Goal: Information Seeking & Learning: Learn about a topic

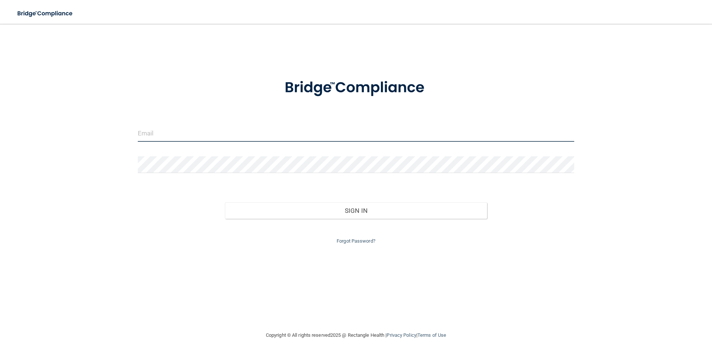
click at [187, 127] on input "email" at bounding box center [356, 133] width 437 height 17
type input "[EMAIL_ADDRESS][DOMAIN_NAME]"
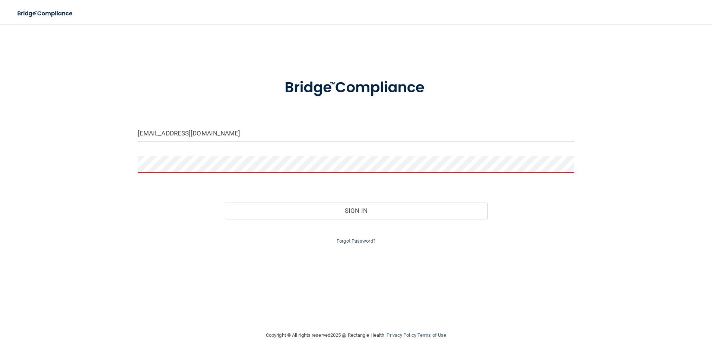
click at [479, 258] on div "[EMAIL_ADDRESS][DOMAIN_NAME] Invalid email/password. You don't have permission …" at bounding box center [356, 177] width 682 height 292
click at [225, 203] on button "Sign In" at bounding box center [356, 211] width 262 height 16
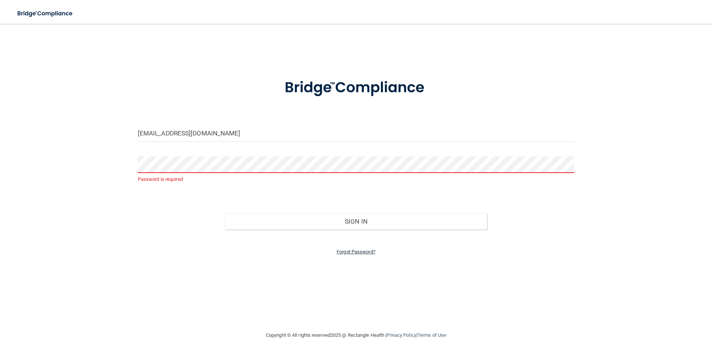
click at [349, 249] on link "Forgot Password?" at bounding box center [356, 252] width 39 height 6
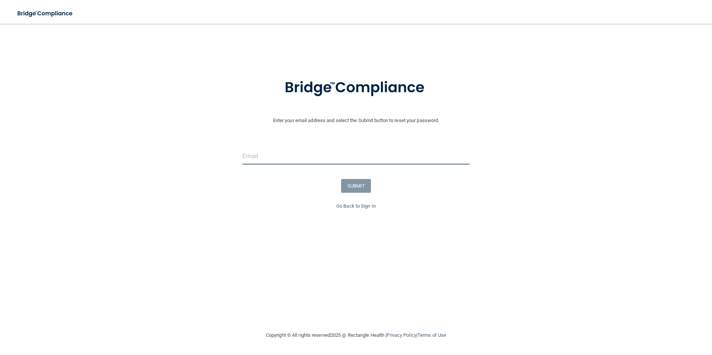
click at [309, 160] on input "email" at bounding box center [355, 156] width 227 height 17
type input "[EMAIL_ADDRESS][DOMAIN_NAME]"
click at [344, 189] on button "SUBMIT" at bounding box center [356, 186] width 30 height 14
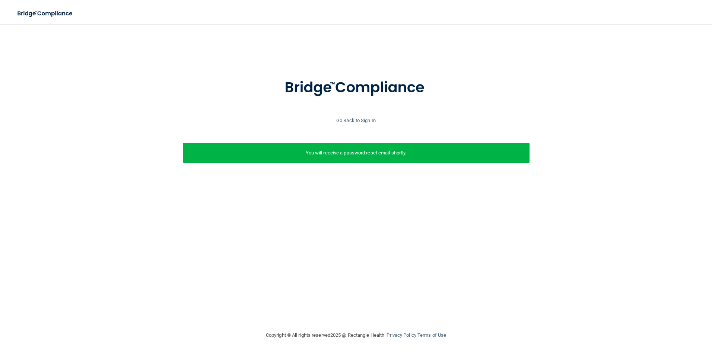
click at [345, 124] on div "Go Back to Sign In" at bounding box center [356, 120] width 716 height 9
click at [345, 122] on link "Go Back to Sign In" at bounding box center [355, 121] width 39 height 6
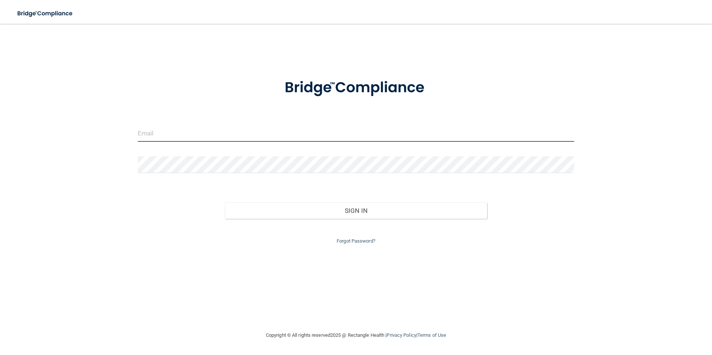
click at [223, 133] on input "email" at bounding box center [356, 133] width 437 height 17
type input "[EMAIL_ADDRESS][DOMAIN_NAME]"
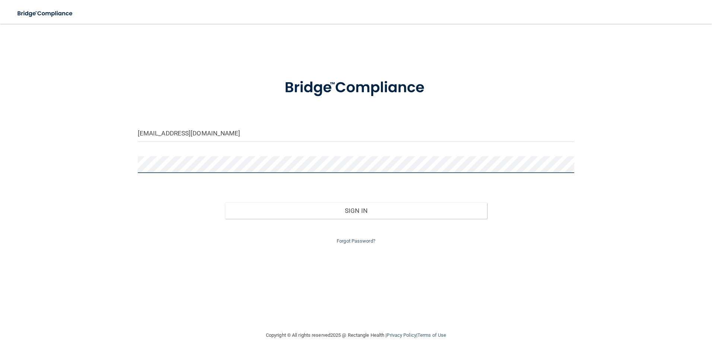
click at [225, 203] on button "Sign In" at bounding box center [356, 211] width 262 height 16
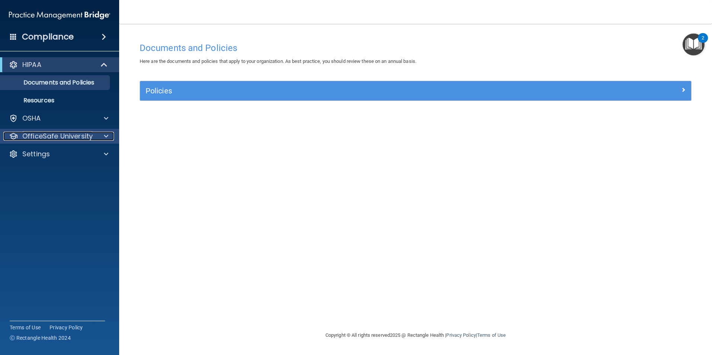
click at [62, 135] on p "OfficeSafe University" at bounding box center [57, 136] width 70 height 9
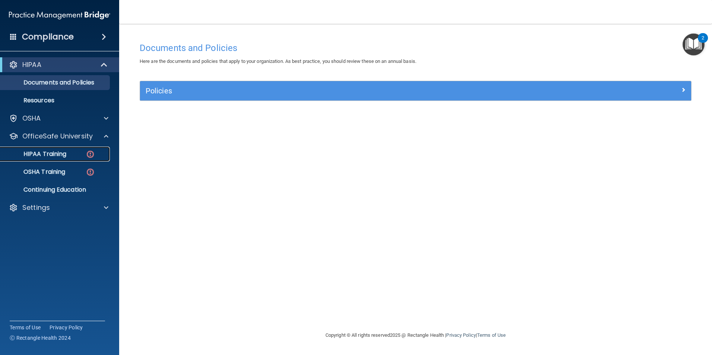
click at [60, 156] on p "HIPAA Training" at bounding box center [35, 153] width 61 height 7
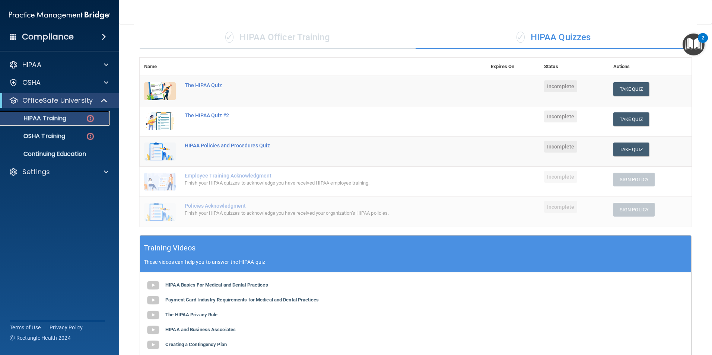
scroll to position [55, 0]
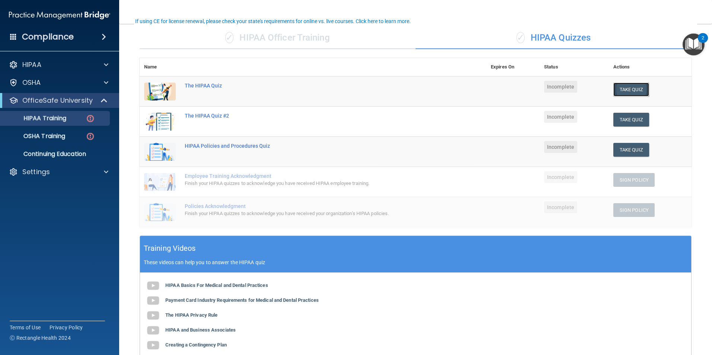
click at [626, 90] on button "Take Quiz" at bounding box center [631, 90] width 36 height 14
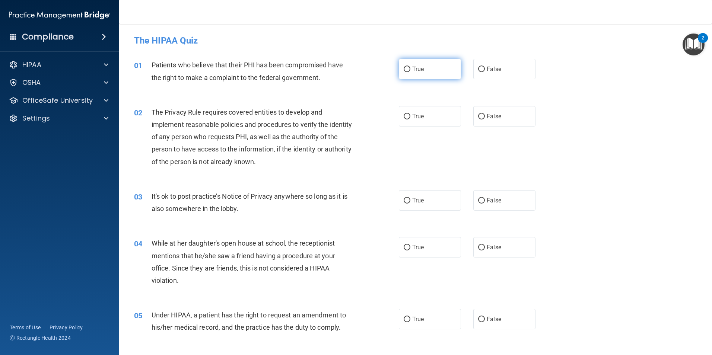
click at [407, 68] on input "True" at bounding box center [407, 70] width 7 height 6
radio input "true"
click at [407, 118] on input "True" at bounding box center [407, 117] width 7 height 6
radio input "true"
click at [404, 199] on input "True" at bounding box center [407, 201] width 7 height 6
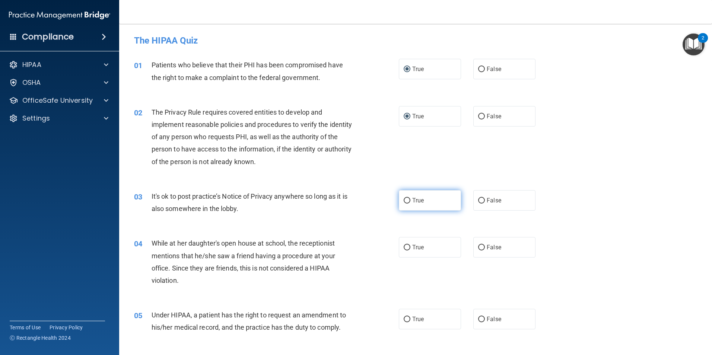
radio input "true"
click at [478, 247] on input "False" at bounding box center [481, 248] width 7 height 6
radio input "true"
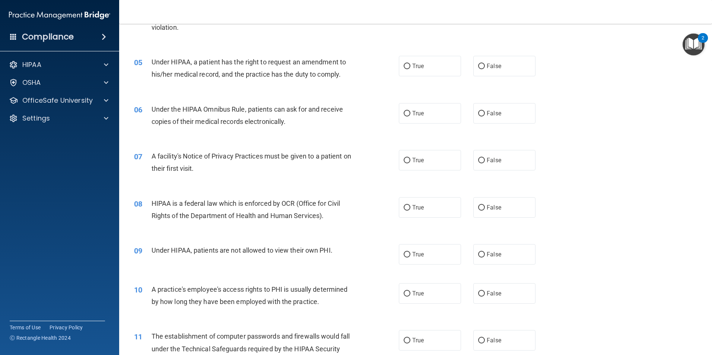
scroll to position [268, 0]
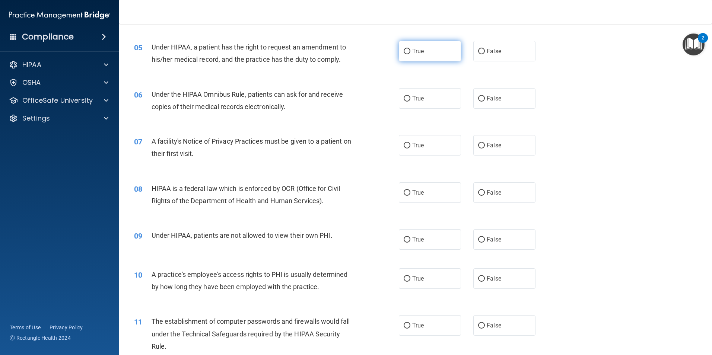
click at [403, 55] on label "True" at bounding box center [430, 51] width 62 height 20
click at [404, 54] on input "True" at bounding box center [407, 52] width 7 height 6
radio input "true"
click at [407, 98] on input "True" at bounding box center [407, 99] width 7 height 6
radio input "true"
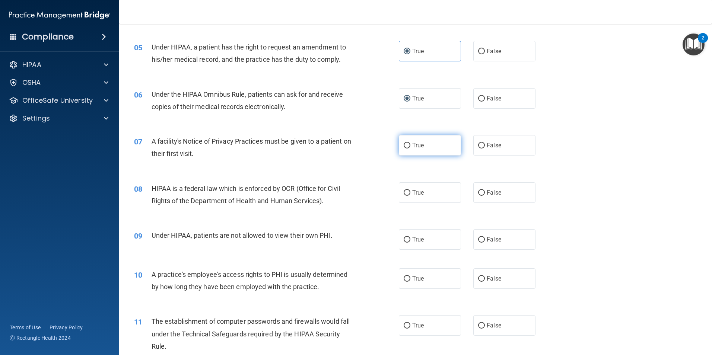
click at [404, 146] on input "True" at bounding box center [407, 146] width 7 height 6
radio input "true"
click at [406, 194] on input "True" at bounding box center [407, 193] width 7 height 6
radio input "true"
click at [479, 239] on input "False" at bounding box center [481, 240] width 7 height 6
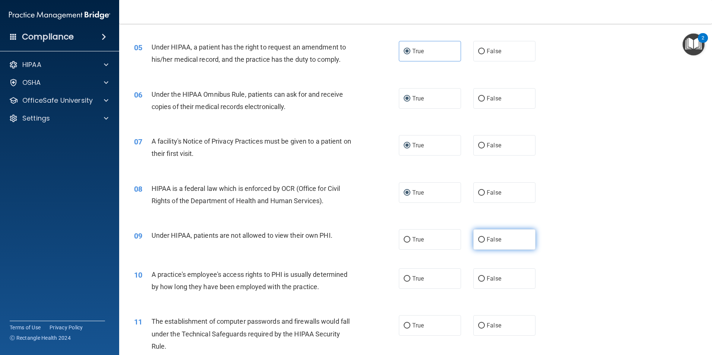
radio input "true"
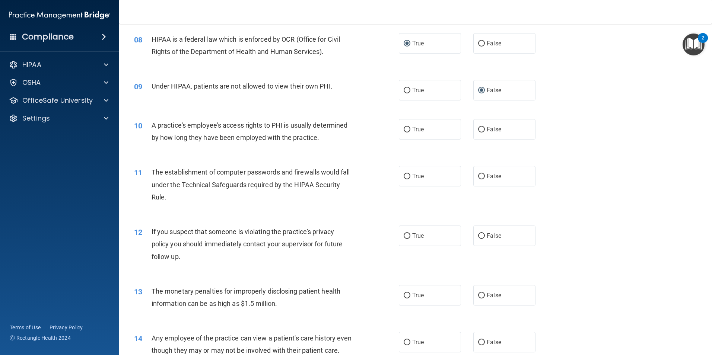
scroll to position [432, 0]
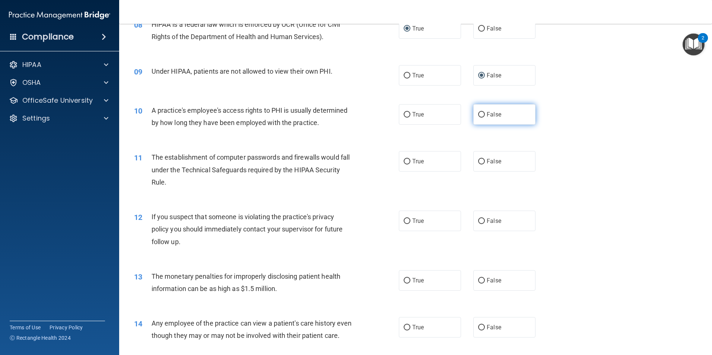
click at [478, 113] on input "False" at bounding box center [481, 115] width 7 height 6
radio input "true"
click at [407, 160] on input "True" at bounding box center [407, 162] width 7 height 6
radio input "true"
click at [406, 220] on input "True" at bounding box center [407, 222] width 7 height 6
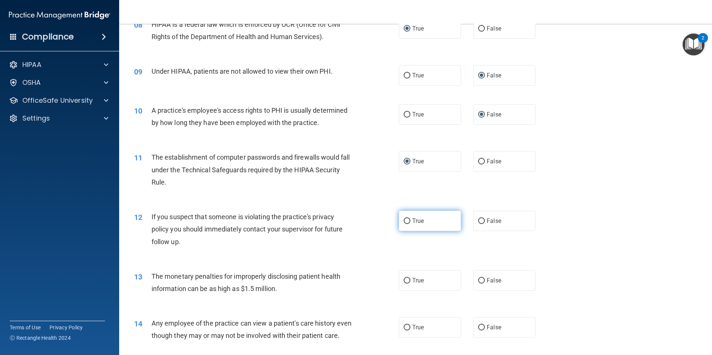
radio input "true"
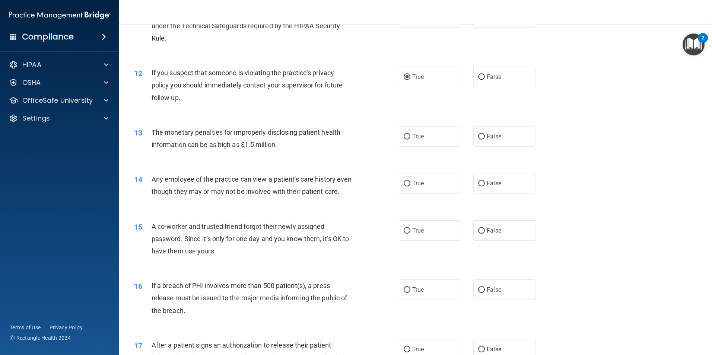
scroll to position [611, 0]
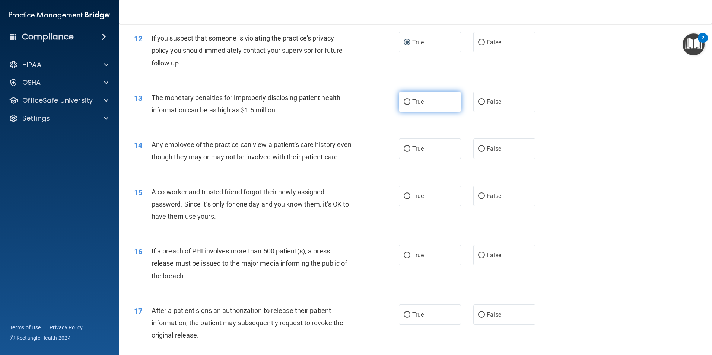
click at [409, 99] on label "True" at bounding box center [430, 102] width 62 height 20
click at [409, 99] on input "True" at bounding box center [407, 102] width 7 height 6
radio input "true"
click at [478, 148] on input "False" at bounding box center [481, 149] width 7 height 6
radio input "true"
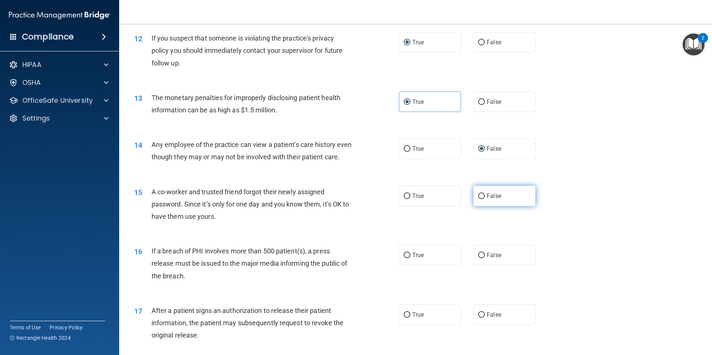
click at [483, 206] on label "False" at bounding box center [504, 196] width 62 height 20
click at [483, 199] on input "False" at bounding box center [481, 197] width 7 height 6
radio input "true"
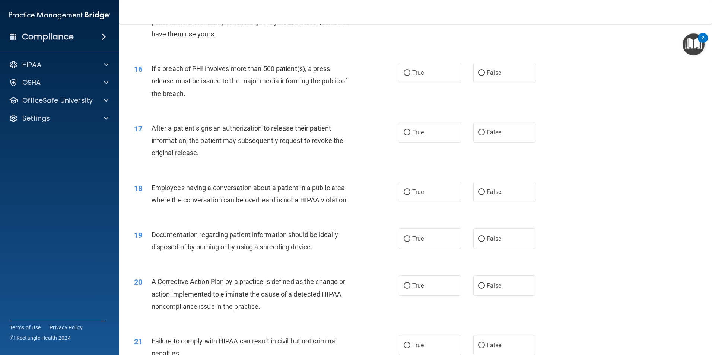
scroll to position [800, 0]
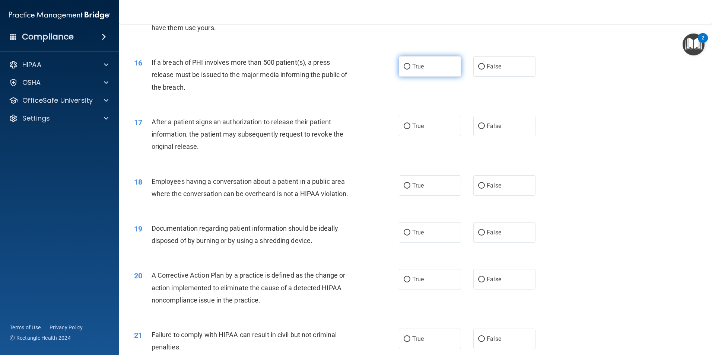
click at [404, 70] on input "True" at bounding box center [407, 67] width 7 height 6
radio input "true"
click at [404, 129] on input "True" at bounding box center [407, 127] width 7 height 6
radio input "true"
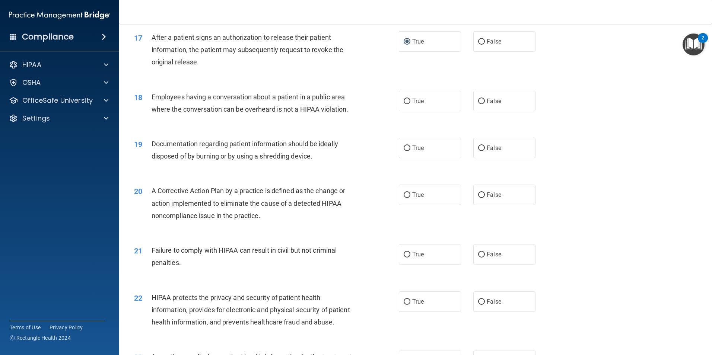
scroll to position [889, 0]
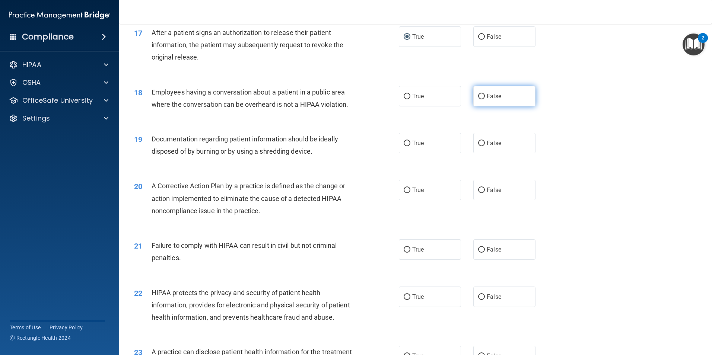
click at [481, 99] on input "False" at bounding box center [481, 97] width 7 height 6
radio input "true"
click at [404, 146] on input "True" at bounding box center [407, 144] width 7 height 6
radio input "true"
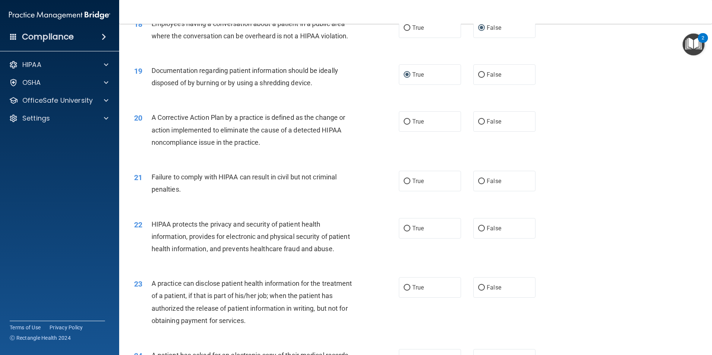
scroll to position [913, 0]
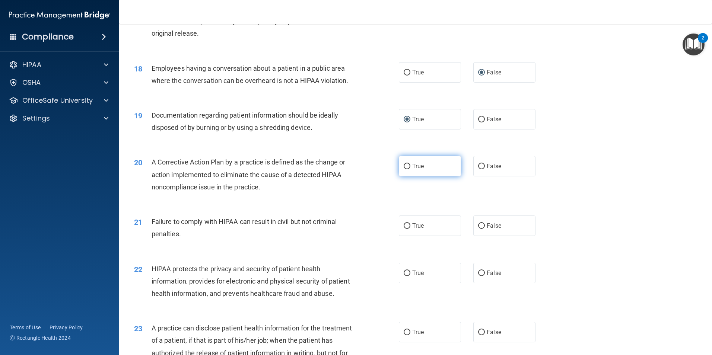
click at [407, 169] on input "True" at bounding box center [407, 167] width 7 height 6
radio input "true"
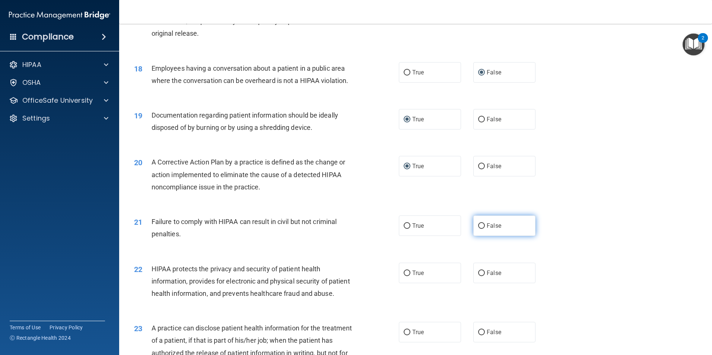
click at [479, 229] on input "False" at bounding box center [481, 226] width 7 height 6
radio input "true"
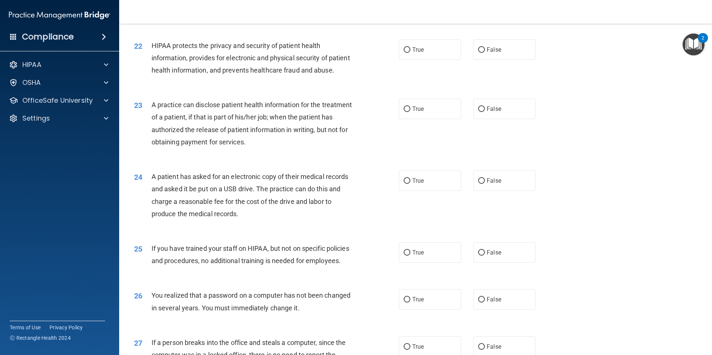
scroll to position [1121, 0]
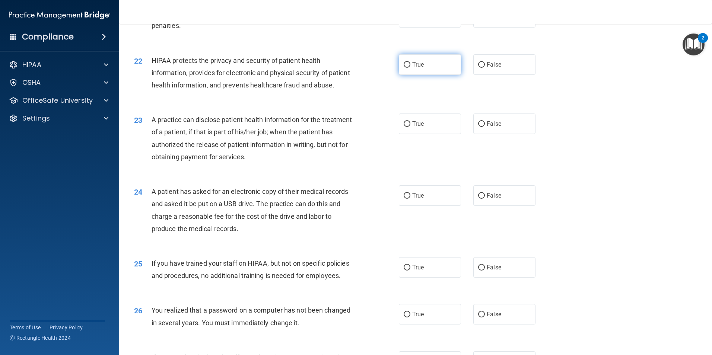
click at [404, 68] on input "True" at bounding box center [407, 65] width 7 height 6
radio input "true"
click at [404, 127] on input "True" at bounding box center [407, 124] width 7 height 6
radio input "true"
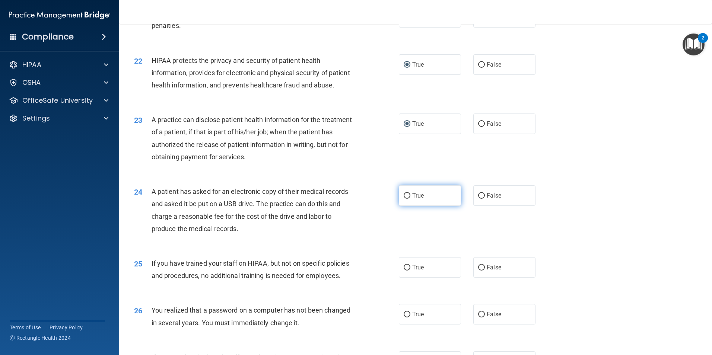
click at [404, 199] on input "True" at bounding box center [407, 196] width 7 height 6
radio input "true"
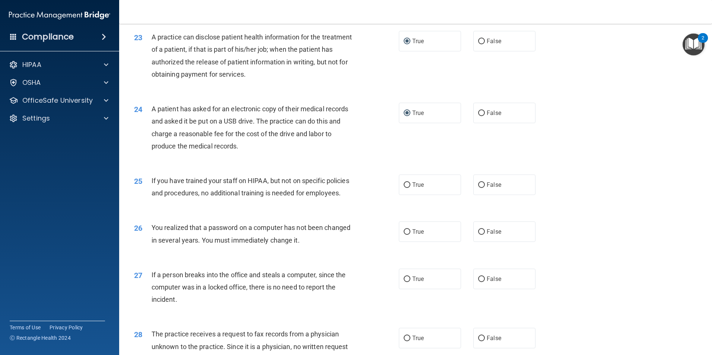
scroll to position [1211, 0]
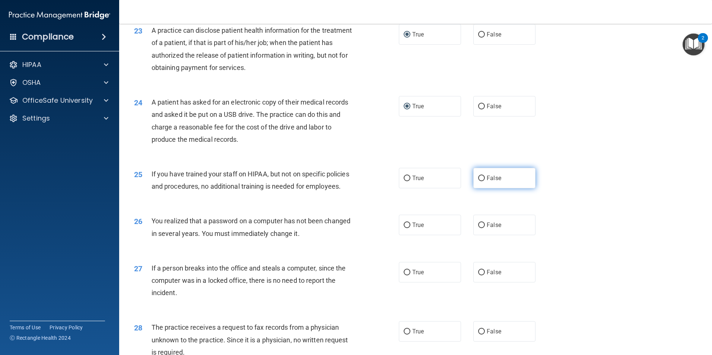
click at [478, 181] on input "False" at bounding box center [481, 179] width 7 height 6
radio input "true"
click at [405, 228] on input "True" at bounding box center [407, 226] width 7 height 6
radio input "true"
click at [478, 275] on input "False" at bounding box center [481, 273] width 7 height 6
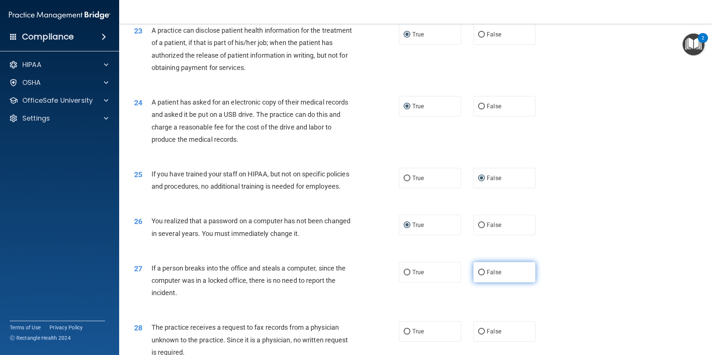
radio input "true"
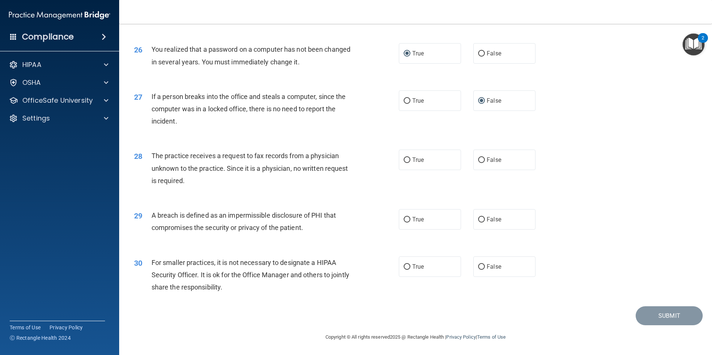
scroll to position [1419, 0]
click at [478, 160] on input "False" at bounding box center [481, 160] width 7 height 6
radio input "true"
click at [406, 221] on input "True" at bounding box center [407, 220] width 7 height 6
radio input "true"
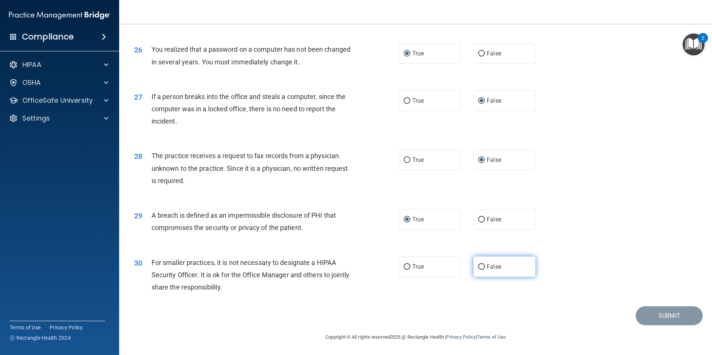
click at [481, 265] on input "False" at bounding box center [481, 267] width 7 height 6
radio input "true"
click at [662, 315] on button "Submit" at bounding box center [668, 315] width 67 height 19
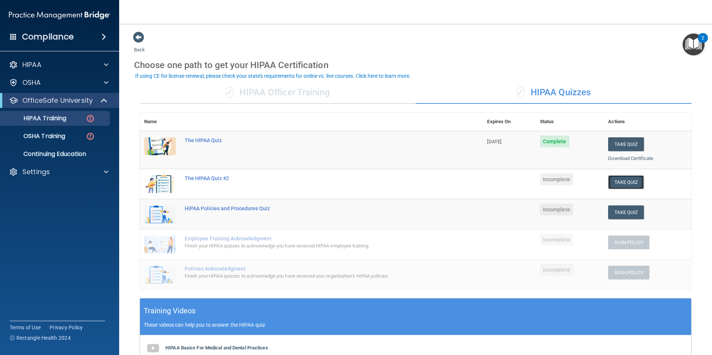
click at [621, 182] on button "Take Quiz" at bounding box center [626, 182] width 36 height 14
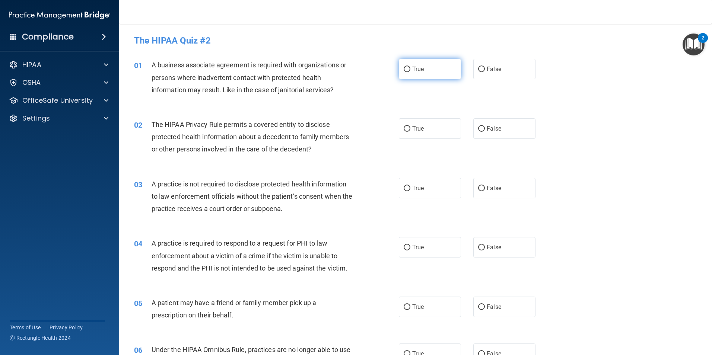
click at [404, 68] on input "True" at bounding box center [407, 70] width 7 height 6
radio input "true"
click at [479, 130] on input "False" at bounding box center [481, 129] width 7 height 6
radio input "true"
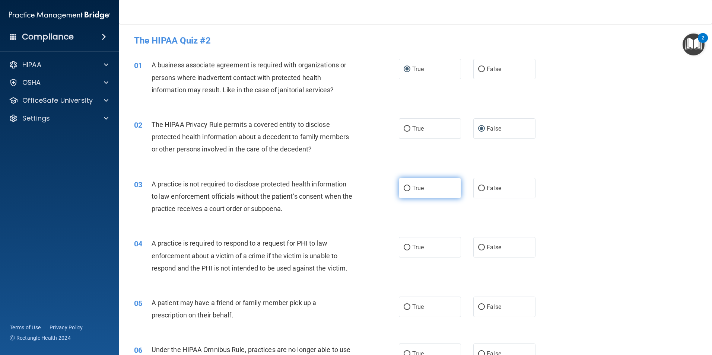
click at [405, 188] on input "True" at bounding box center [407, 189] width 7 height 6
radio input "true"
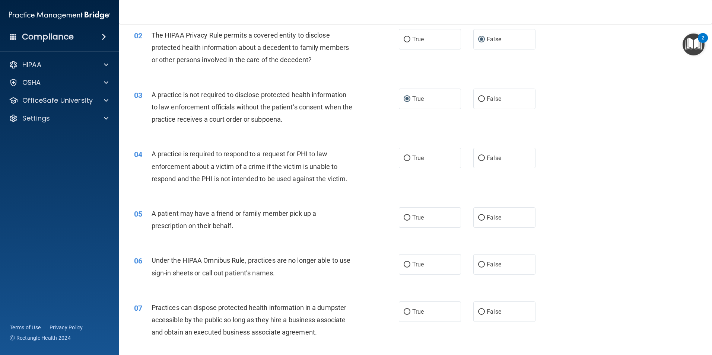
scroll to position [104, 0]
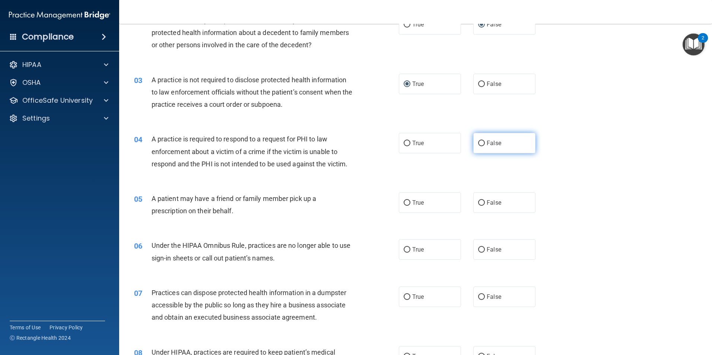
click at [480, 143] on input "False" at bounding box center [481, 144] width 7 height 6
radio input "true"
click at [404, 203] on input "True" at bounding box center [407, 203] width 7 height 6
radio input "true"
click at [478, 249] on input "False" at bounding box center [481, 250] width 7 height 6
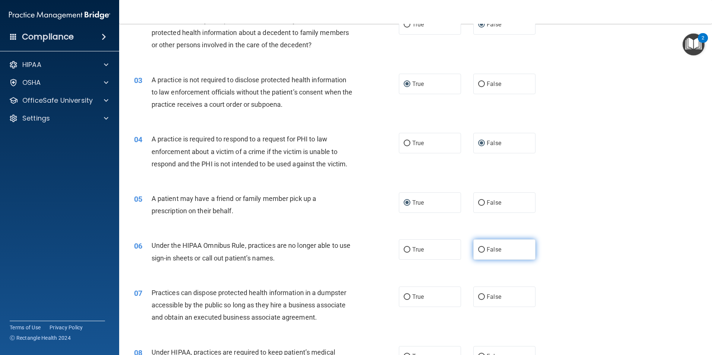
radio input "true"
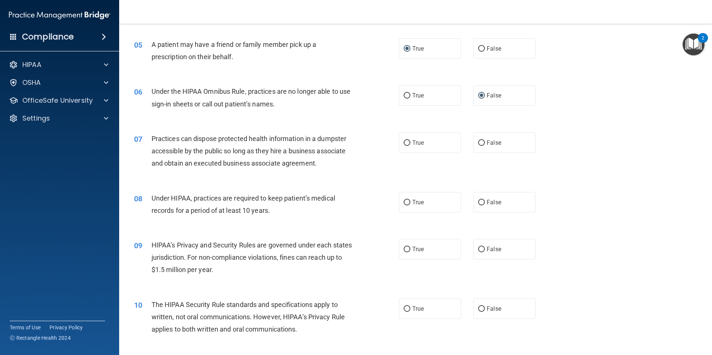
scroll to position [273, 0]
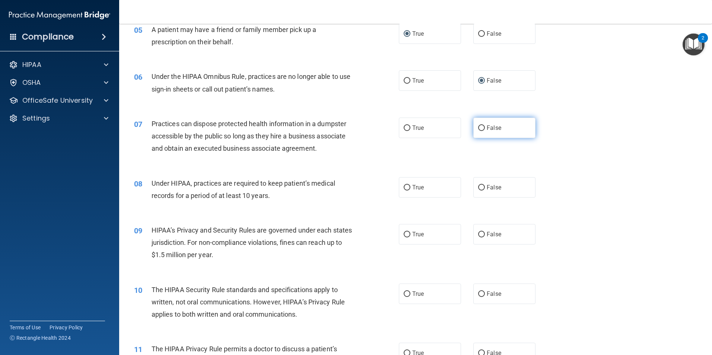
click at [478, 127] on input "False" at bounding box center [481, 128] width 7 height 6
radio input "true"
click at [405, 189] on input "True" at bounding box center [407, 188] width 7 height 6
radio input "true"
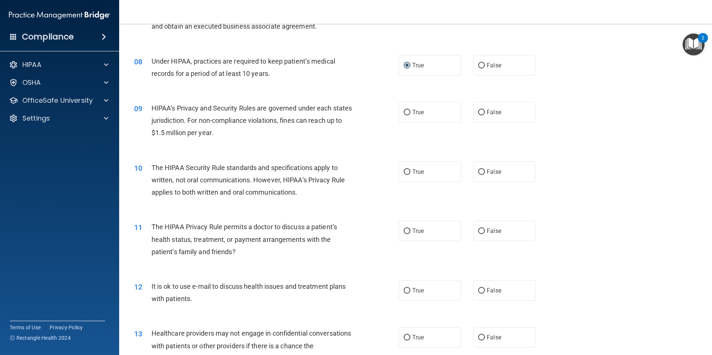
scroll to position [402, 0]
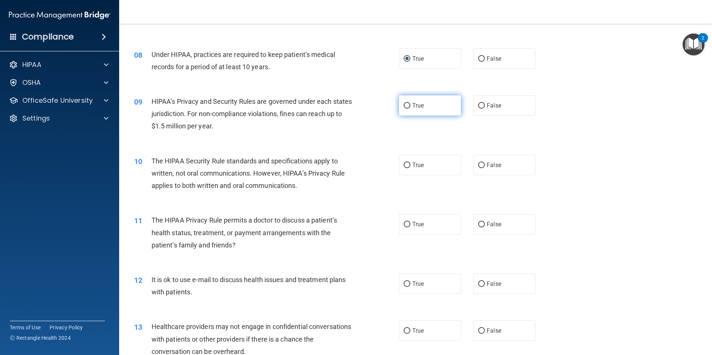
click at [404, 103] on input "True" at bounding box center [407, 106] width 7 height 6
radio input "true"
click at [478, 165] on input "False" at bounding box center [481, 166] width 7 height 6
radio input "true"
click at [478, 223] on input "False" at bounding box center [481, 225] width 7 height 6
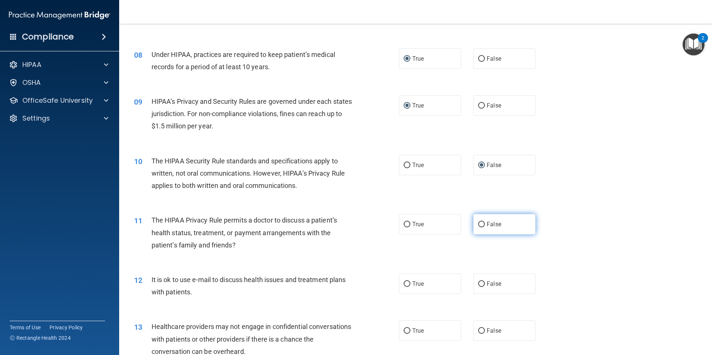
radio input "true"
click at [405, 282] on input "True" at bounding box center [407, 284] width 7 height 6
radio input "true"
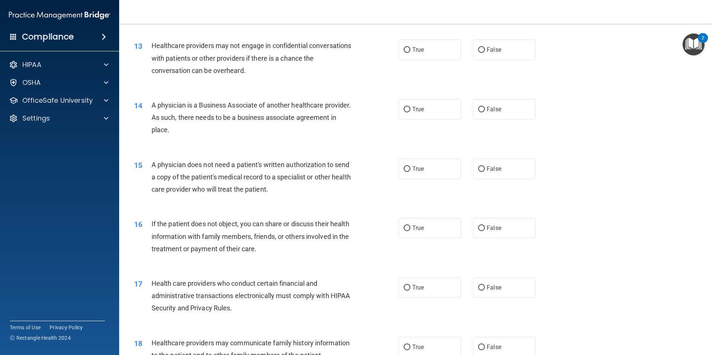
scroll to position [690, 0]
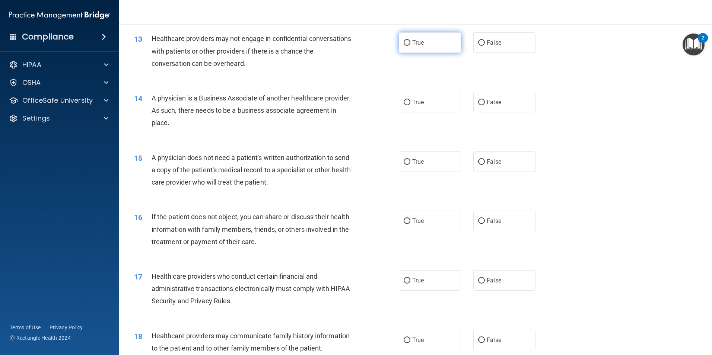
click at [406, 44] on input "True" at bounding box center [407, 43] width 7 height 6
radio input "true"
click at [404, 103] on input "True" at bounding box center [407, 103] width 7 height 6
radio input "true"
click at [479, 162] on input "False" at bounding box center [481, 162] width 7 height 6
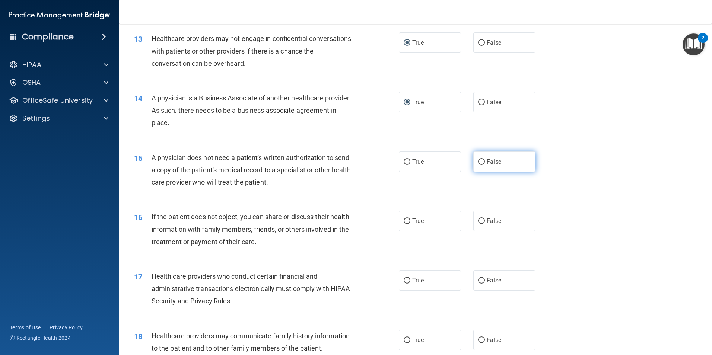
radio input "true"
click at [405, 222] on input "True" at bounding box center [407, 222] width 7 height 6
radio input "true"
click at [404, 281] on input "True" at bounding box center [407, 281] width 7 height 6
radio input "true"
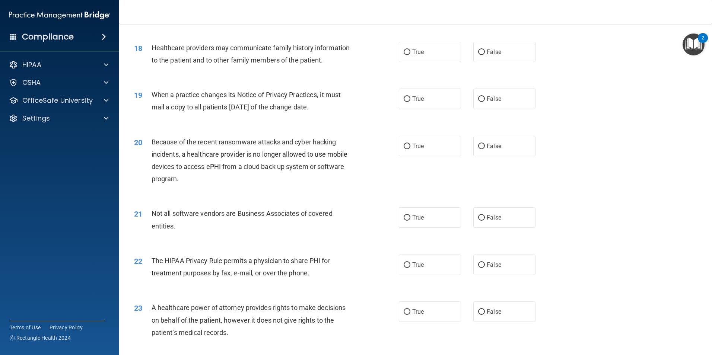
scroll to position [993, 0]
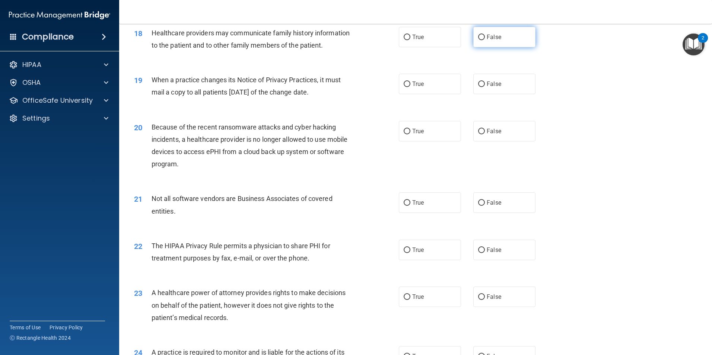
click at [478, 38] on input "False" at bounding box center [481, 38] width 7 height 6
radio input "true"
click at [404, 83] on input "True" at bounding box center [407, 85] width 7 height 6
radio input "true"
click at [404, 132] on input "True" at bounding box center [407, 132] width 7 height 6
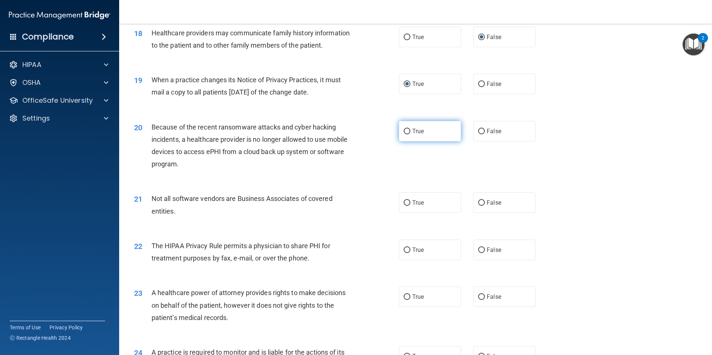
radio input "true"
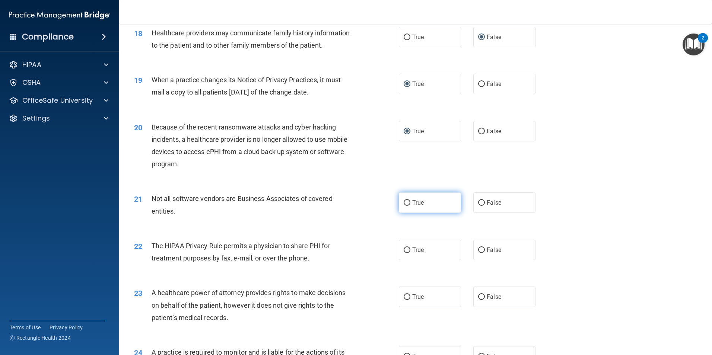
click at [404, 204] on input "True" at bounding box center [407, 203] width 7 height 6
radio input "true"
click at [478, 251] on input "False" at bounding box center [481, 251] width 7 height 6
radio input "true"
click at [404, 298] on input "True" at bounding box center [407, 297] width 7 height 6
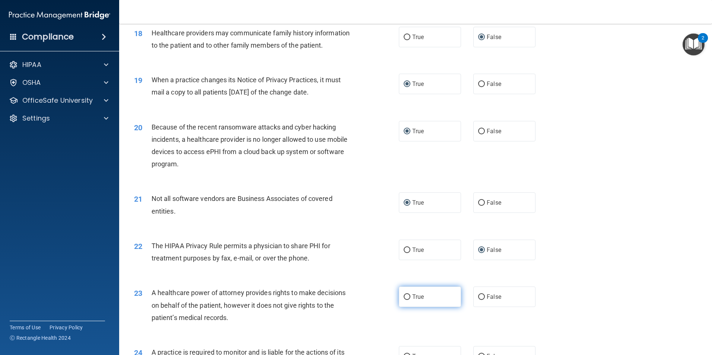
radio input "true"
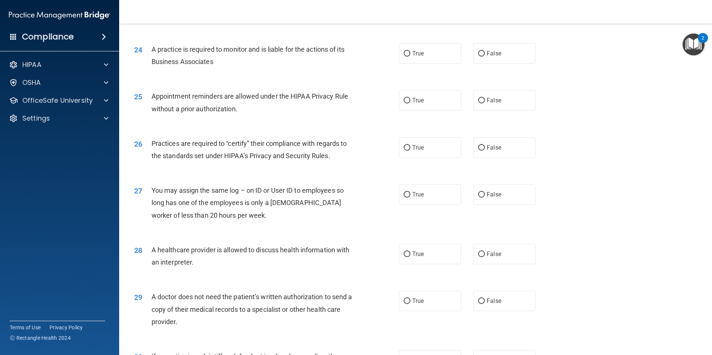
scroll to position [1311, 0]
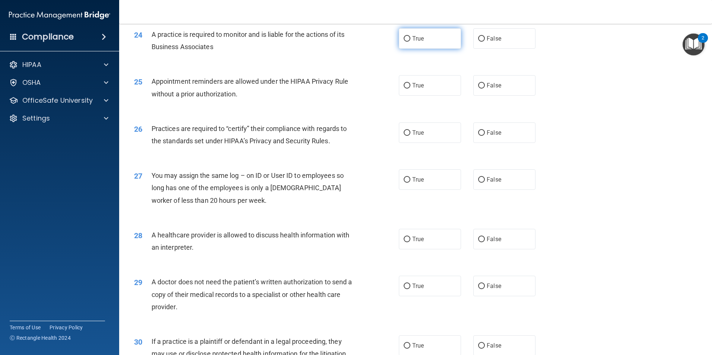
click at [404, 40] on input "True" at bounding box center [407, 39] width 7 height 6
radio input "true"
click at [404, 86] on input "True" at bounding box center [407, 86] width 7 height 6
radio input "true"
click at [406, 131] on input "True" at bounding box center [407, 133] width 7 height 6
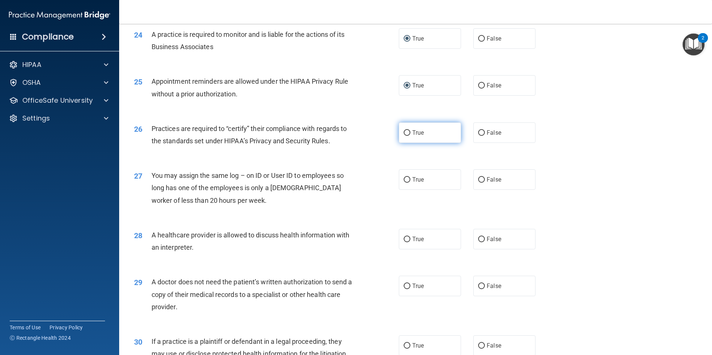
radio input "true"
click at [479, 178] on input "False" at bounding box center [481, 180] width 7 height 6
radio input "true"
click at [478, 239] on input "False" at bounding box center [481, 240] width 7 height 6
radio input "true"
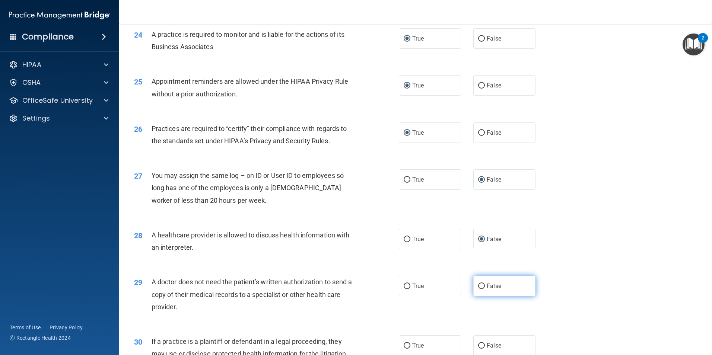
click at [478, 289] on input "False" at bounding box center [481, 287] width 7 height 6
radio input "true"
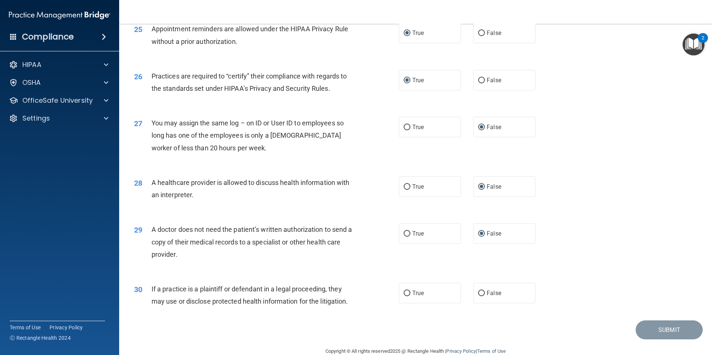
scroll to position [1371, 0]
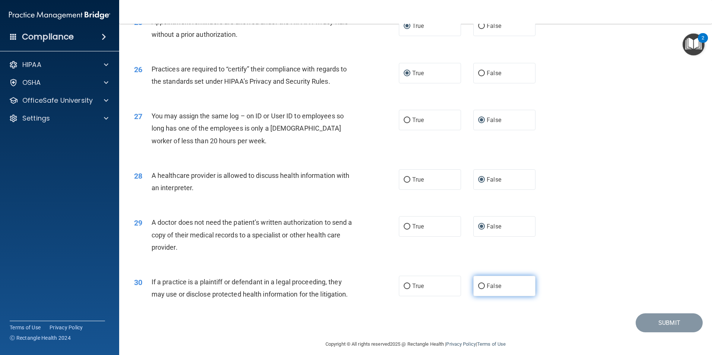
click at [478, 284] on input "False" at bounding box center [481, 287] width 7 height 6
radio input "true"
click at [653, 326] on button "Submit" at bounding box center [668, 322] width 67 height 19
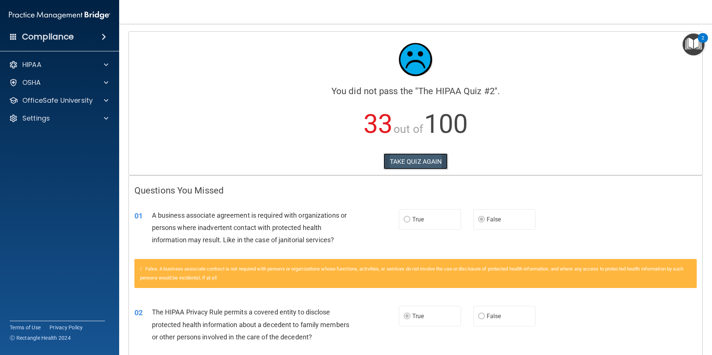
click at [401, 160] on button "TAKE QUIZ AGAIN" at bounding box center [415, 161] width 64 height 16
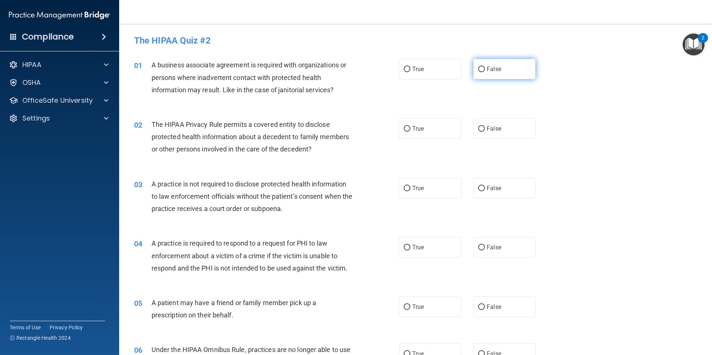
click at [478, 68] on input "False" at bounding box center [481, 70] width 7 height 6
radio input "true"
click at [478, 129] on input "False" at bounding box center [481, 129] width 7 height 6
radio input "true"
click at [404, 127] on input "True" at bounding box center [407, 129] width 7 height 6
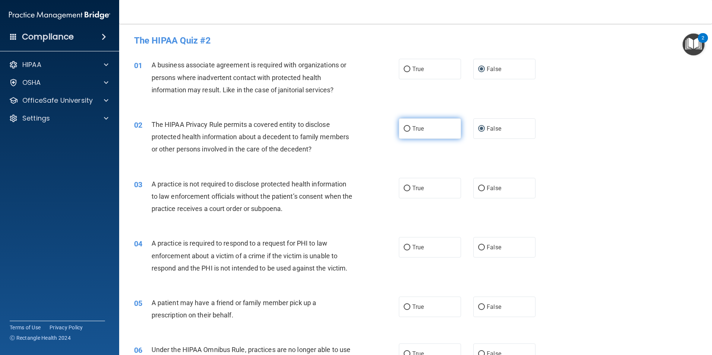
radio input "true"
radio input "false"
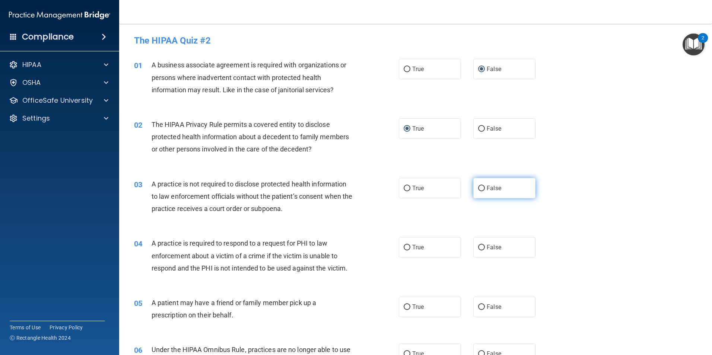
click at [479, 188] on input "False" at bounding box center [481, 189] width 7 height 6
radio input "true"
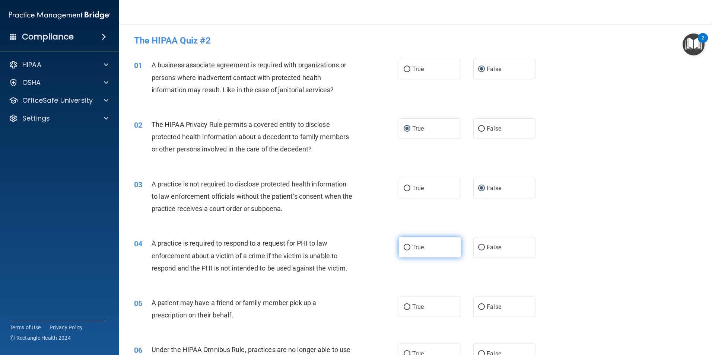
click at [404, 249] on input "True" at bounding box center [407, 248] width 7 height 6
radio input "true"
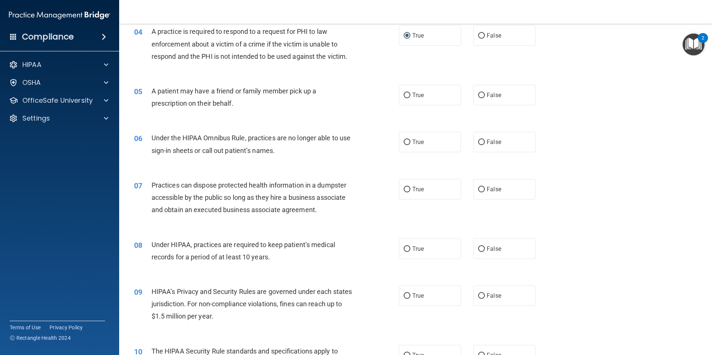
scroll to position [219, 0]
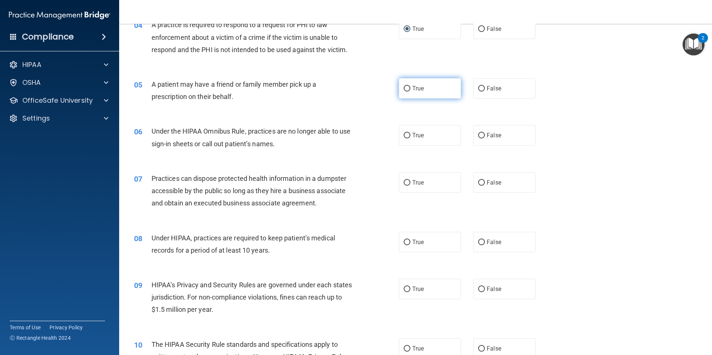
click at [404, 89] on input "True" at bounding box center [407, 89] width 7 height 6
radio input "true"
click at [478, 137] on input "False" at bounding box center [481, 136] width 7 height 6
radio input "true"
click at [478, 184] on input "False" at bounding box center [481, 183] width 7 height 6
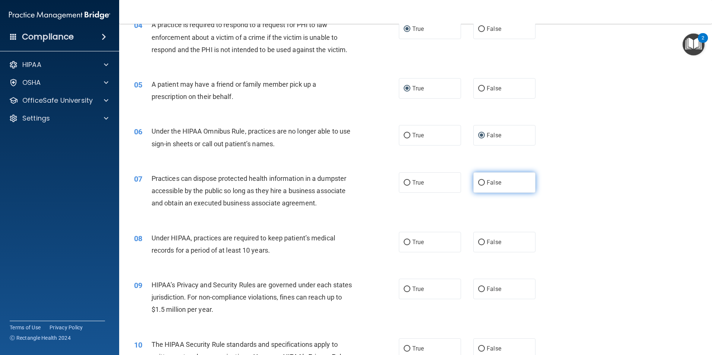
radio input "true"
click at [478, 240] on input "False" at bounding box center [481, 243] width 7 height 6
radio input "true"
click at [478, 291] on input "False" at bounding box center [481, 290] width 7 height 6
radio input "true"
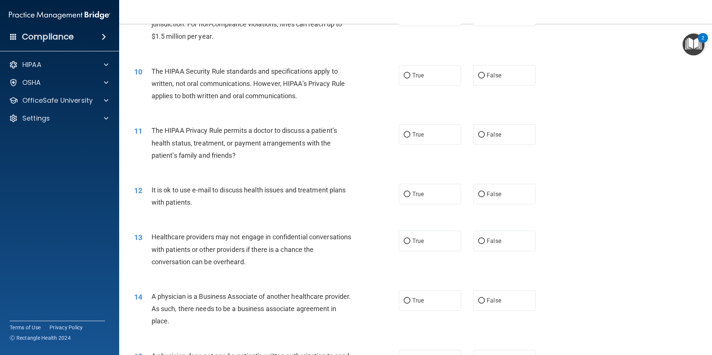
scroll to position [507, 0]
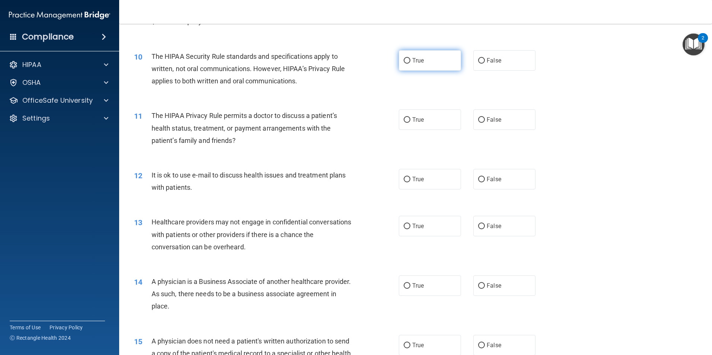
click at [405, 61] on input "True" at bounding box center [407, 61] width 7 height 6
radio input "true"
click at [479, 122] on input "False" at bounding box center [481, 120] width 7 height 6
radio input "true"
click at [404, 177] on input "True" at bounding box center [407, 180] width 7 height 6
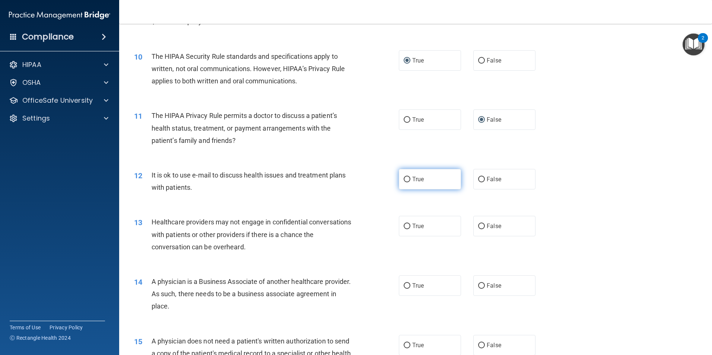
radio input "true"
click at [478, 226] on input "False" at bounding box center [481, 227] width 7 height 6
radio input "true"
click at [478, 287] on input "False" at bounding box center [481, 286] width 7 height 6
radio input "true"
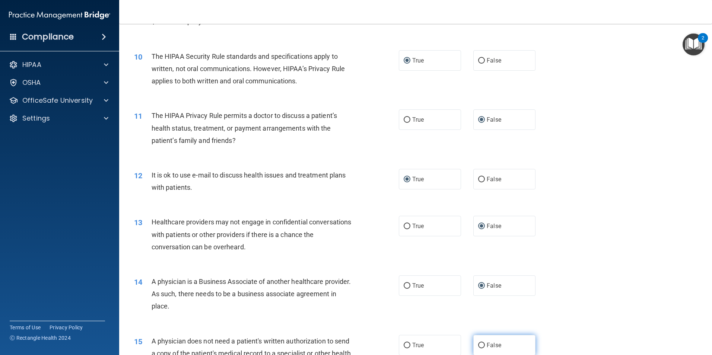
click at [478, 347] on input "False" at bounding box center [481, 346] width 7 height 6
radio input "true"
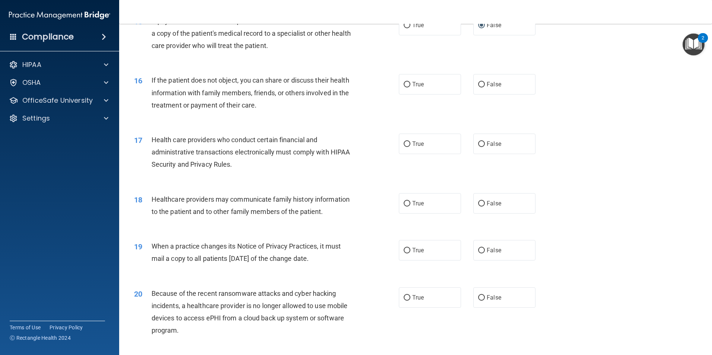
scroll to position [863, 0]
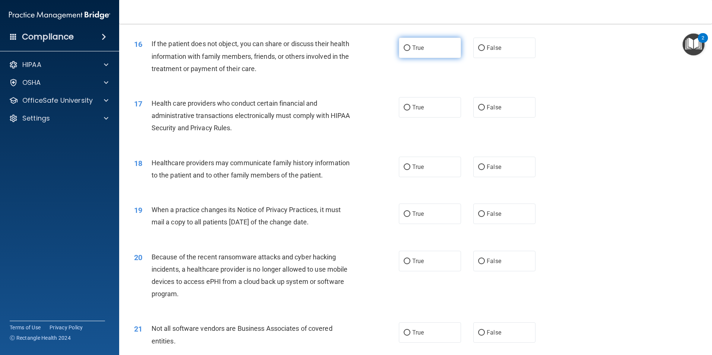
click at [404, 48] on input "True" at bounding box center [407, 48] width 7 height 6
radio input "true"
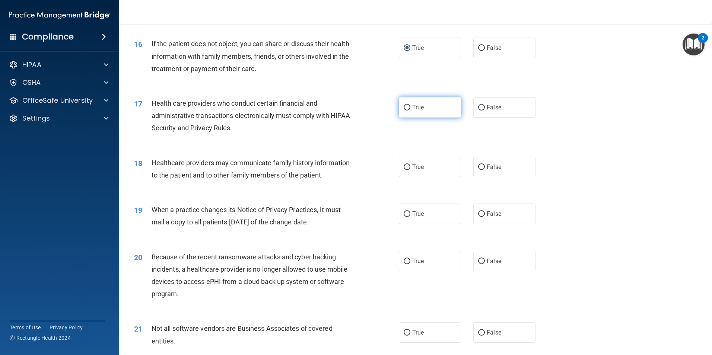
click at [404, 108] on input "True" at bounding box center [407, 108] width 7 height 6
radio input "true"
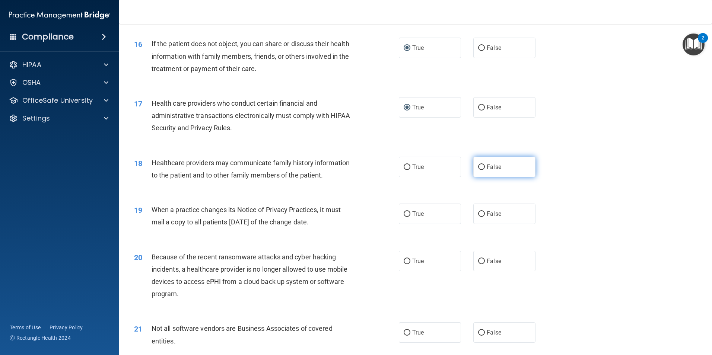
click at [478, 167] on input "False" at bounding box center [481, 168] width 7 height 6
radio input "true"
click at [478, 213] on input "False" at bounding box center [481, 214] width 7 height 6
radio input "true"
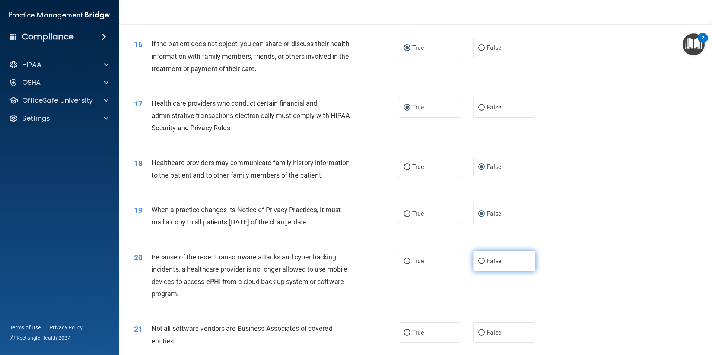
click at [478, 262] on input "False" at bounding box center [481, 262] width 7 height 6
radio input "true"
click at [405, 335] on input "True" at bounding box center [407, 333] width 7 height 6
radio input "true"
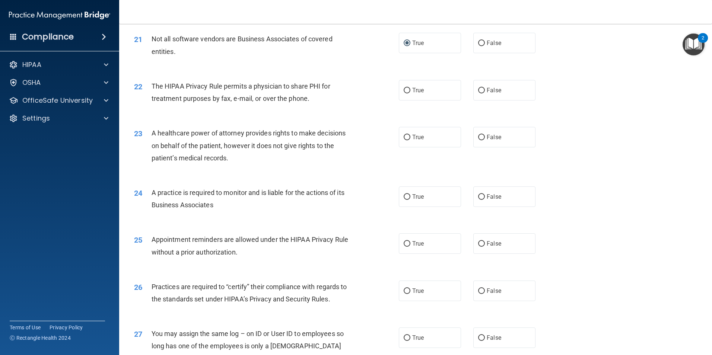
scroll to position [1141, 0]
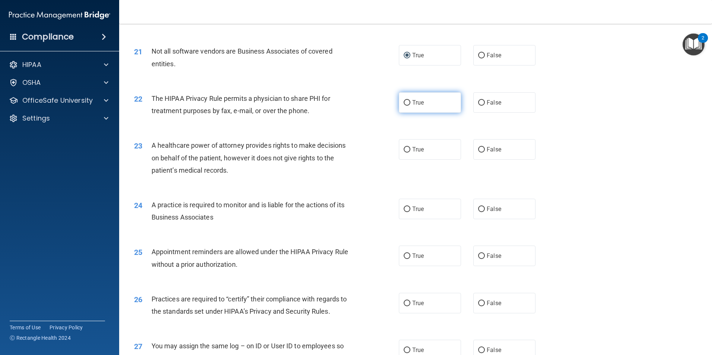
click at [404, 103] on input "True" at bounding box center [407, 103] width 7 height 6
radio input "true"
click at [474, 148] on label "False" at bounding box center [504, 149] width 62 height 20
click at [478, 148] on input "False" at bounding box center [481, 150] width 7 height 6
radio input "true"
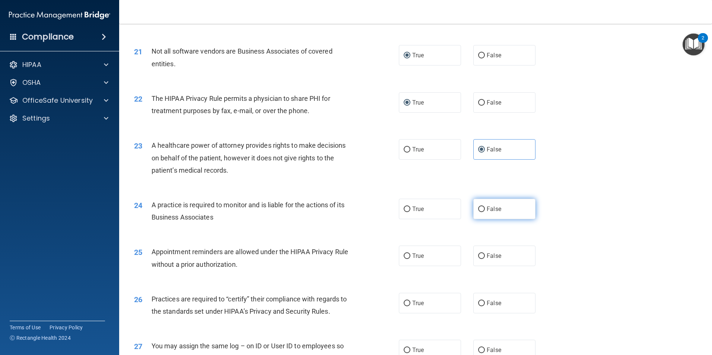
click at [478, 210] on input "False" at bounding box center [481, 210] width 7 height 6
radio input "true"
click at [404, 254] on input "True" at bounding box center [407, 257] width 7 height 6
radio input "true"
click at [480, 304] on input "False" at bounding box center [481, 304] width 7 height 6
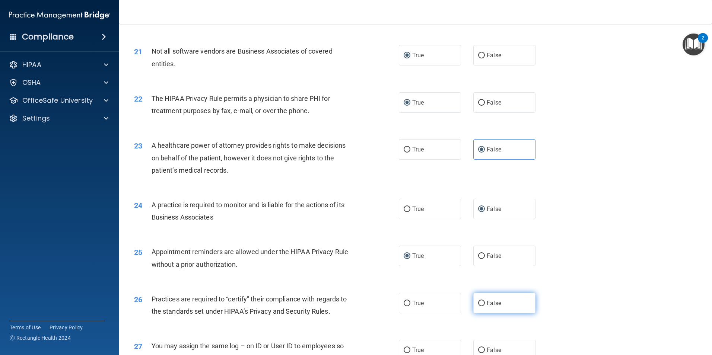
radio input "true"
click at [478, 351] on input "False" at bounding box center [481, 351] width 7 height 6
radio input "true"
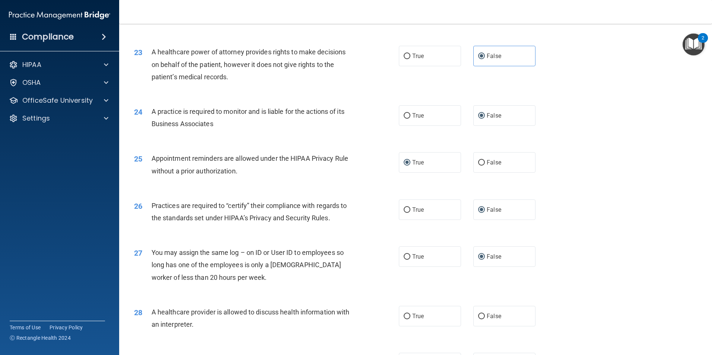
scroll to position [1341, 0]
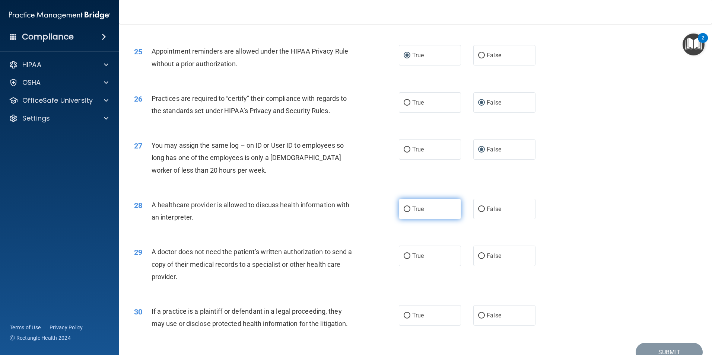
click at [402, 205] on label "True" at bounding box center [430, 209] width 62 height 20
click at [404, 207] on input "True" at bounding box center [407, 210] width 7 height 6
radio input "true"
click at [405, 257] on input "True" at bounding box center [407, 257] width 7 height 6
radio input "true"
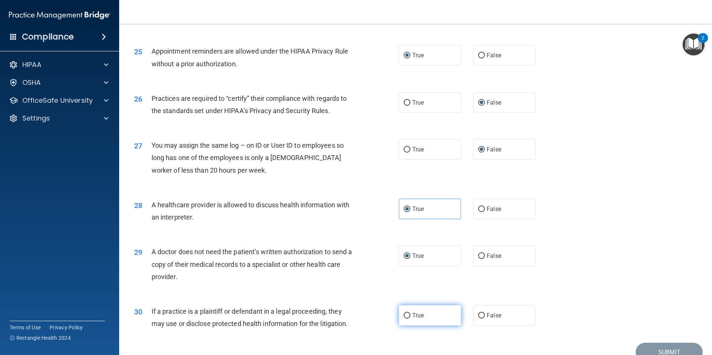
click at [404, 315] on input "True" at bounding box center [407, 316] width 7 height 6
radio input "true"
click at [659, 347] on button "Submit" at bounding box center [668, 352] width 67 height 19
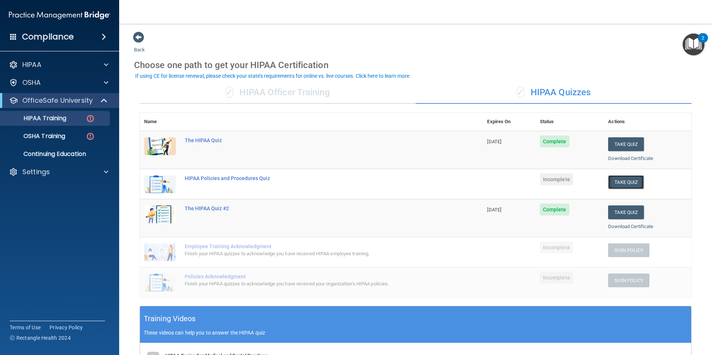
click at [622, 183] on button "Take Quiz" at bounding box center [626, 182] width 36 height 14
click at [624, 182] on button "Take Quiz" at bounding box center [626, 182] width 36 height 14
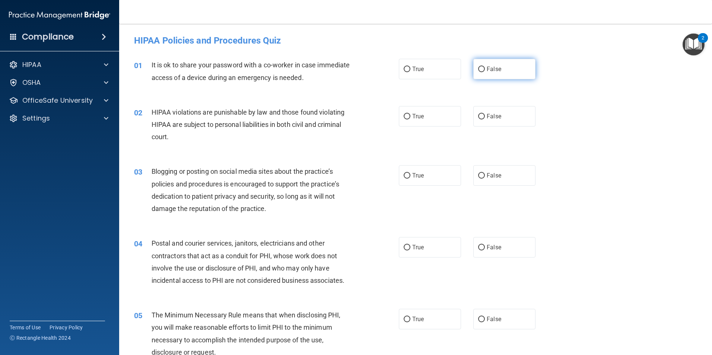
click at [479, 70] on input "False" at bounding box center [481, 70] width 7 height 6
radio input "true"
click at [404, 114] on input "True" at bounding box center [407, 117] width 7 height 6
radio input "true"
click at [478, 176] on input "False" at bounding box center [481, 176] width 7 height 6
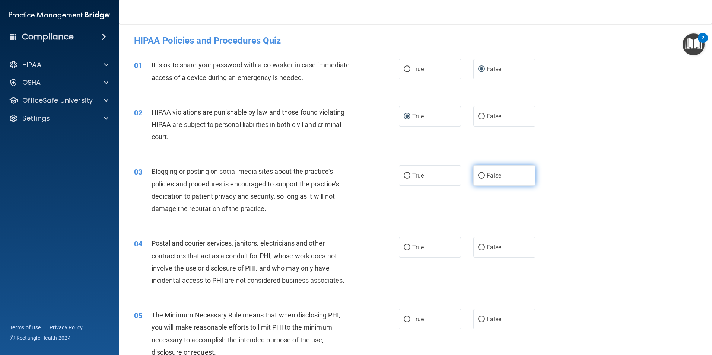
radio input "true"
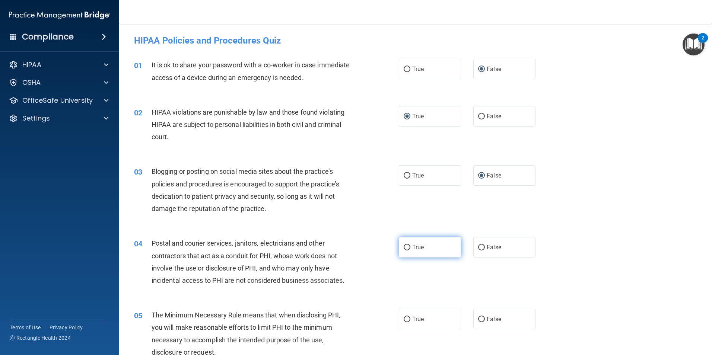
click at [405, 249] on input "True" at bounding box center [407, 248] width 7 height 6
radio input "true"
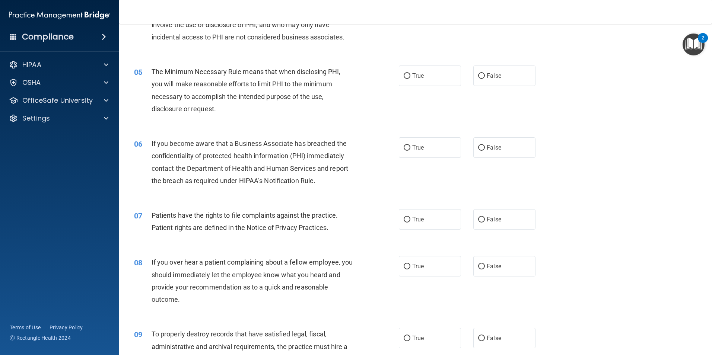
scroll to position [258, 0]
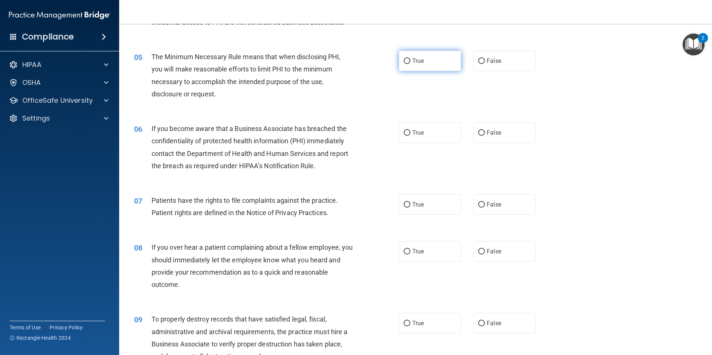
click at [404, 60] on input "True" at bounding box center [407, 61] width 7 height 6
radio input "true"
click at [478, 136] on input "False" at bounding box center [481, 133] width 7 height 6
radio input "true"
click at [478, 206] on input "False" at bounding box center [481, 205] width 7 height 6
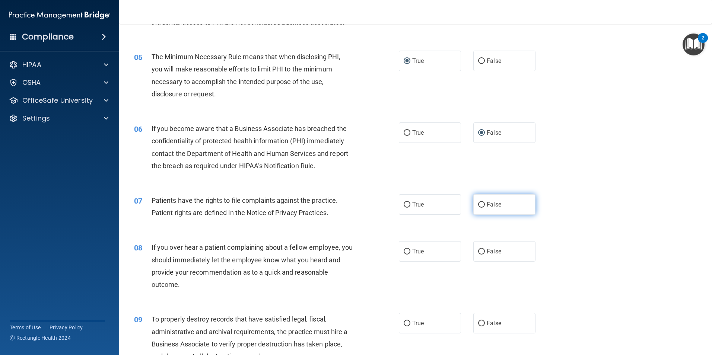
radio input "true"
click at [478, 250] on input "False" at bounding box center [481, 252] width 7 height 6
radio input "true"
click at [478, 322] on input "False" at bounding box center [481, 324] width 7 height 6
radio input "true"
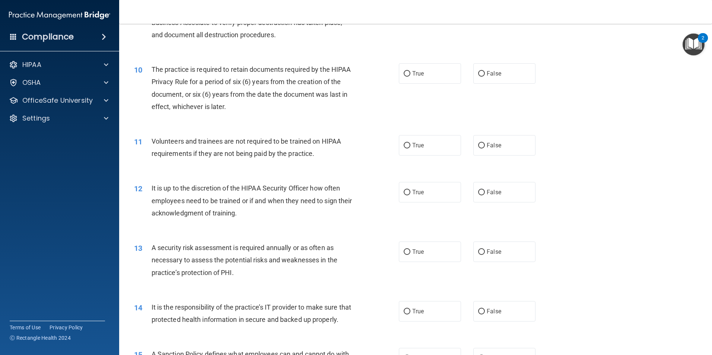
scroll to position [591, 0]
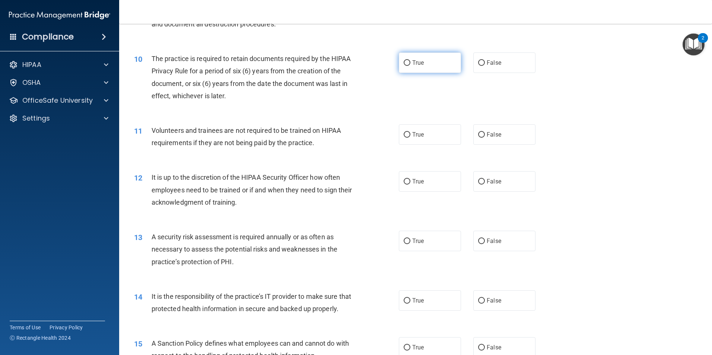
click at [399, 63] on label "True" at bounding box center [430, 62] width 62 height 20
click at [404, 63] on input "True" at bounding box center [407, 63] width 7 height 6
radio input "true"
click at [404, 136] on input "True" at bounding box center [407, 135] width 7 height 6
radio input "true"
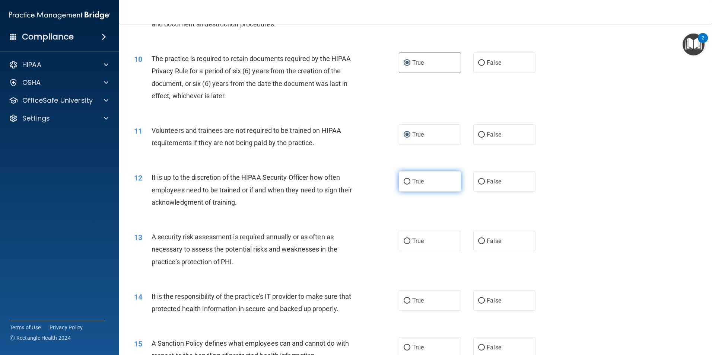
click at [404, 183] on input "True" at bounding box center [407, 182] width 7 height 6
radio input "true"
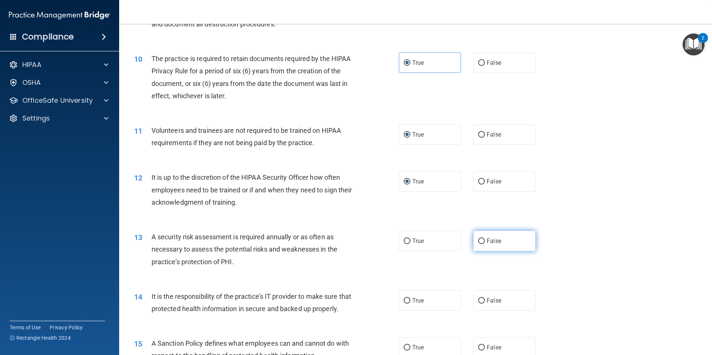
click at [478, 242] on input "False" at bounding box center [481, 242] width 7 height 6
radio input "true"
click at [478, 300] on input "False" at bounding box center [481, 301] width 7 height 6
radio input "true"
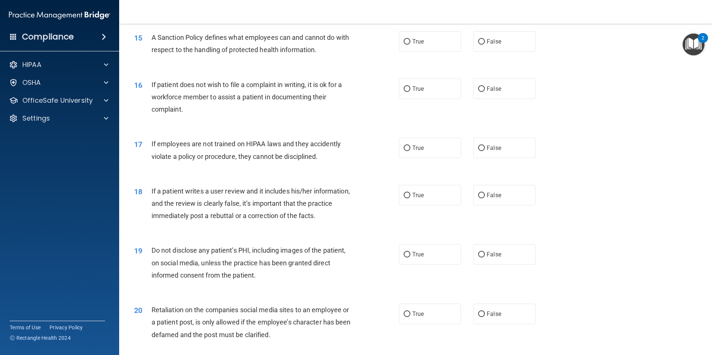
scroll to position [901, 0]
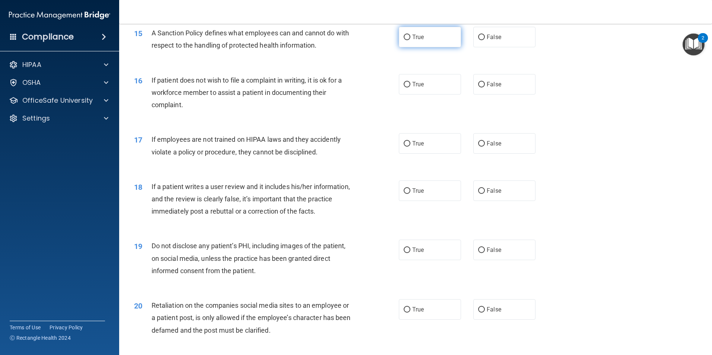
click at [407, 40] on input "True" at bounding box center [407, 38] width 7 height 6
radio input "true"
click at [404, 87] on input "True" at bounding box center [407, 85] width 7 height 6
radio input "true"
click at [405, 147] on input "True" at bounding box center [407, 144] width 7 height 6
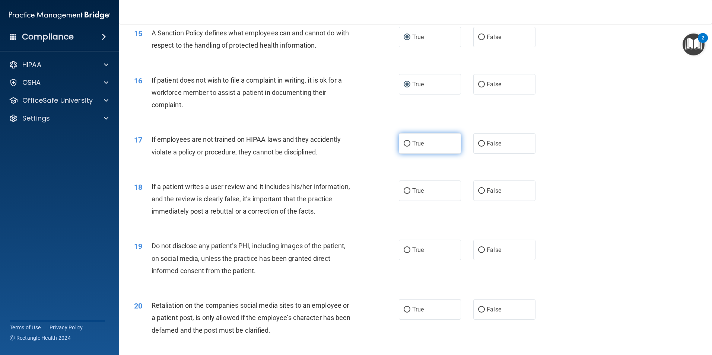
radio input "true"
click at [475, 199] on label "False" at bounding box center [504, 191] width 62 height 20
click at [478, 194] on input "False" at bounding box center [481, 191] width 7 height 6
radio input "true"
click at [478, 253] on input "False" at bounding box center [481, 251] width 7 height 6
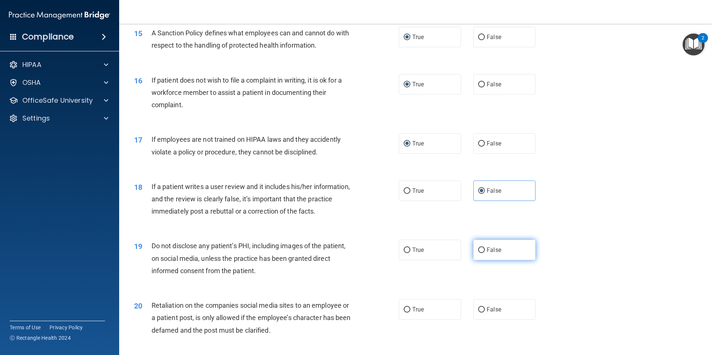
radio input "true"
click at [478, 313] on input "False" at bounding box center [481, 310] width 7 height 6
radio input "true"
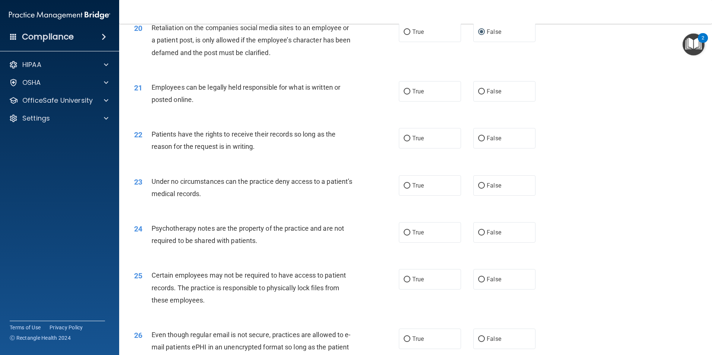
scroll to position [1205, 0]
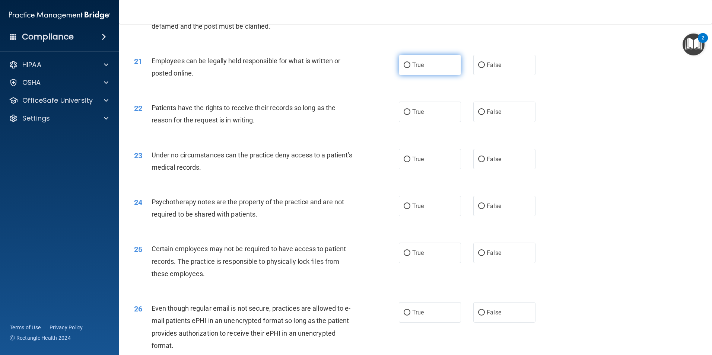
click at [404, 68] on input "True" at bounding box center [407, 66] width 7 height 6
radio input "true"
click at [404, 115] on input "True" at bounding box center [407, 112] width 7 height 6
radio input "true"
click at [479, 162] on input "False" at bounding box center [481, 160] width 7 height 6
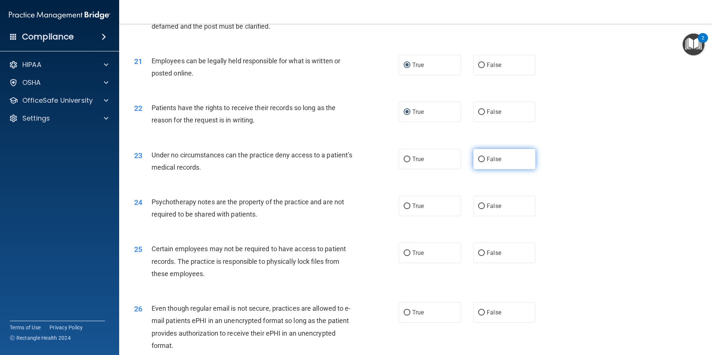
radio input "true"
click at [478, 209] on input "False" at bounding box center [481, 207] width 7 height 6
radio input "true"
click at [404, 256] on input "True" at bounding box center [407, 254] width 7 height 6
radio input "true"
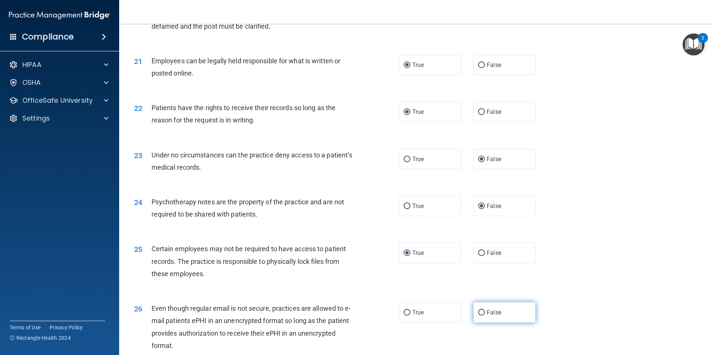
click at [478, 316] on input "False" at bounding box center [481, 313] width 7 height 6
radio input "true"
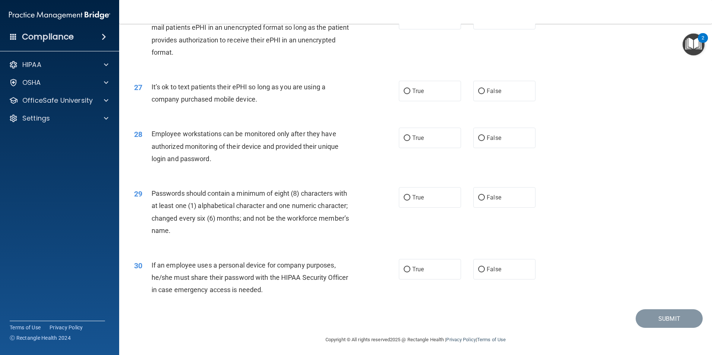
scroll to position [1492, 0]
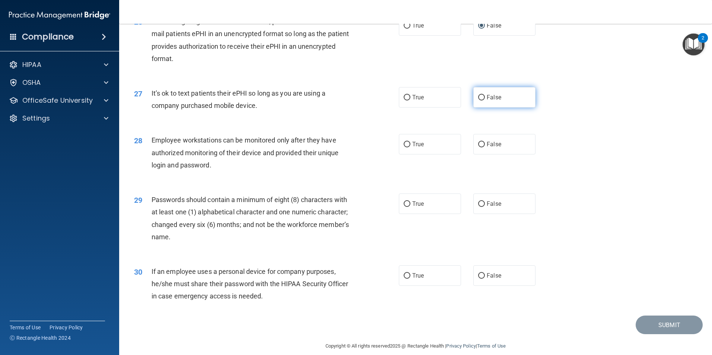
click at [479, 101] on input "False" at bounding box center [481, 98] width 7 height 6
radio input "true"
click at [404, 147] on input "True" at bounding box center [407, 145] width 7 height 6
radio input "true"
click at [405, 207] on input "True" at bounding box center [407, 204] width 7 height 6
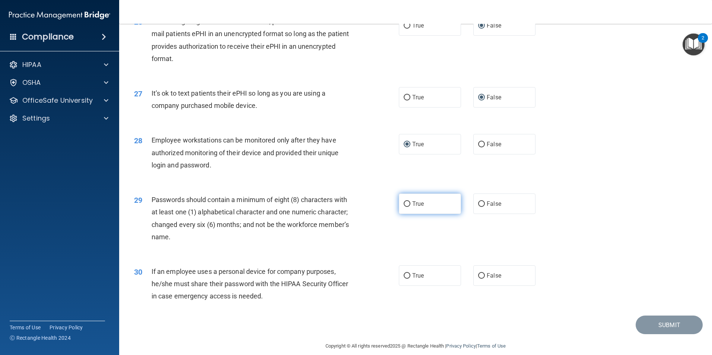
radio input "true"
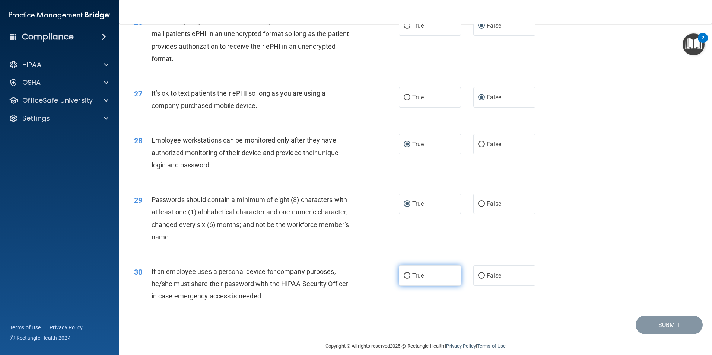
click at [404, 279] on input "True" at bounding box center [407, 276] width 7 height 6
radio input "true"
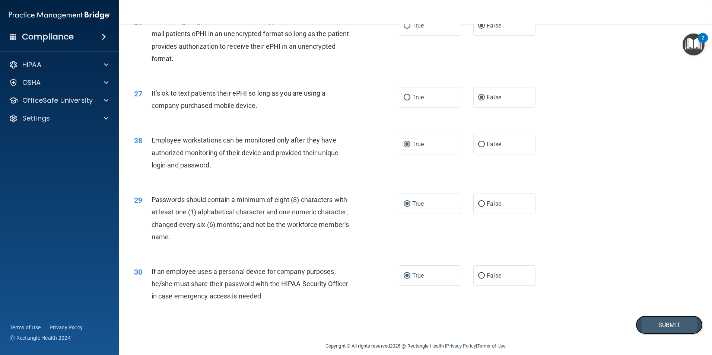
click at [662, 335] on button "Submit" at bounding box center [668, 325] width 67 height 19
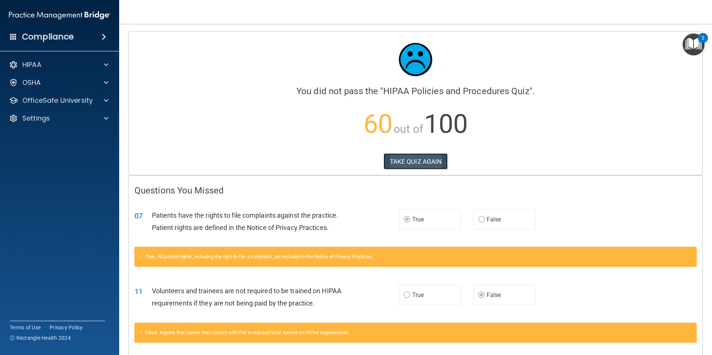
click at [400, 159] on button "TAKE QUIZ AGAIN" at bounding box center [415, 161] width 64 height 16
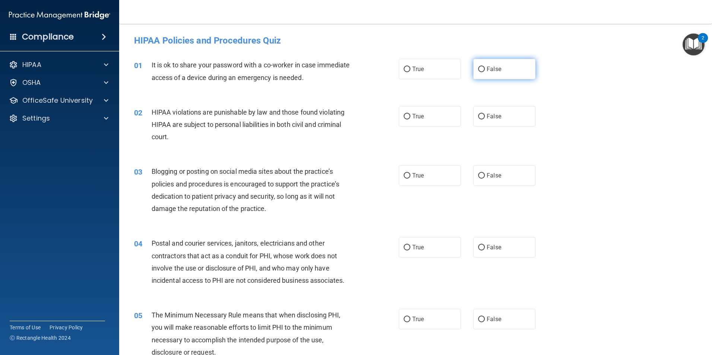
click at [481, 70] on label "False" at bounding box center [504, 69] width 62 height 20
click at [481, 70] on input "False" at bounding box center [481, 70] width 7 height 6
radio input "true"
click at [404, 116] on input "True" at bounding box center [407, 117] width 7 height 6
radio input "true"
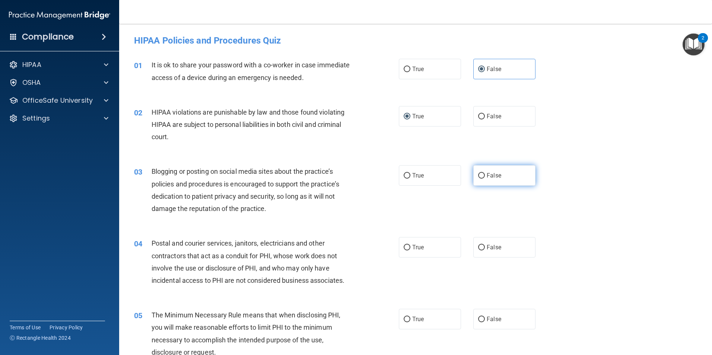
click at [478, 175] on input "False" at bounding box center [481, 176] width 7 height 6
radio input "true"
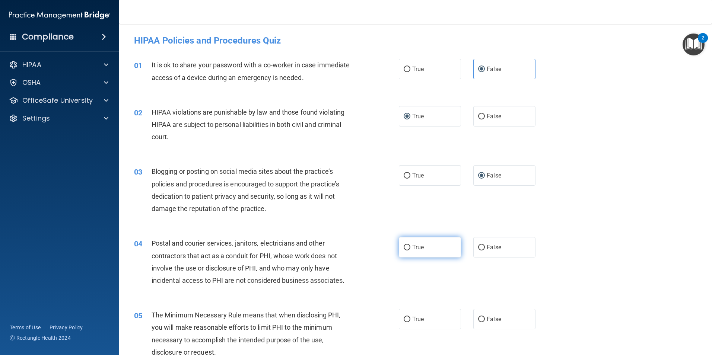
click at [404, 248] on input "True" at bounding box center [407, 248] width 7 height 6
radio input "true"
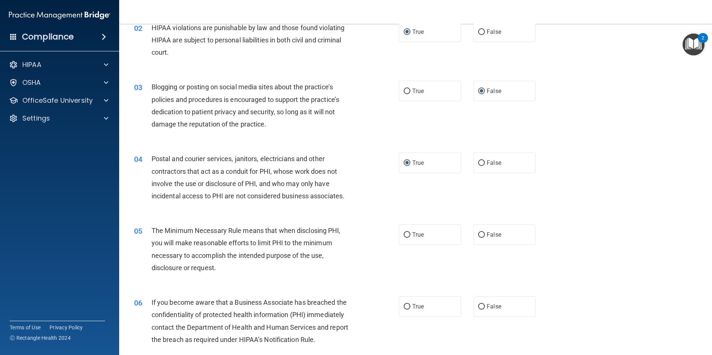
scroll to position [129, 0]
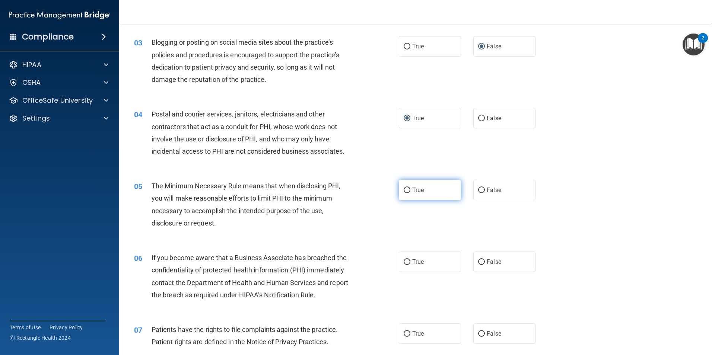
click at [404, 189] on input "True" at bounding box center [407, 191] width 7 height 6
radio input "true"
click at [405, 262] on input "True" at bounding box center [407, 262] width 7 height 6
radio input "true"
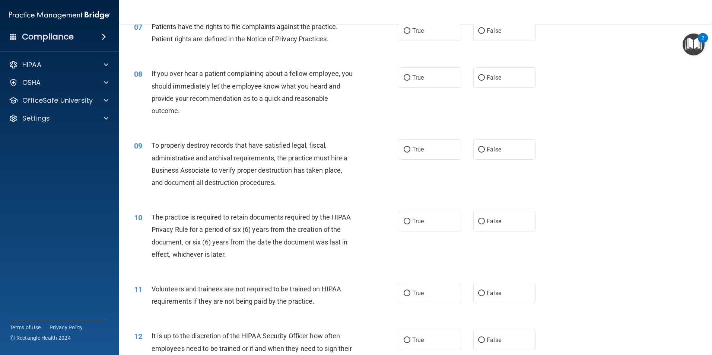
scroll to position [417, 0]
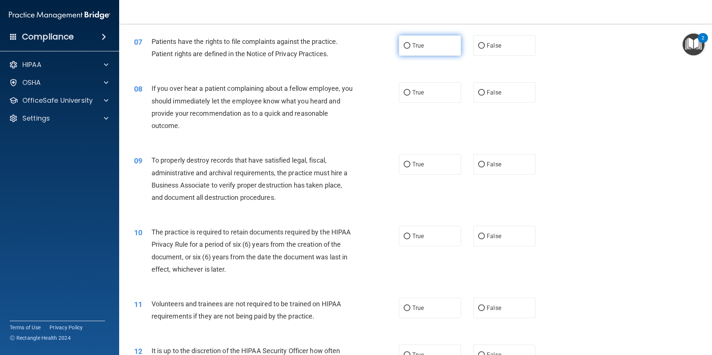
click at [404, 44] on input "True" at bounding box center [407, 46] width 7 height 6
radio input "true"
click at [478, 94] on input "False" at bounding box center [481, 93] width 7 height 6
radio input "true"
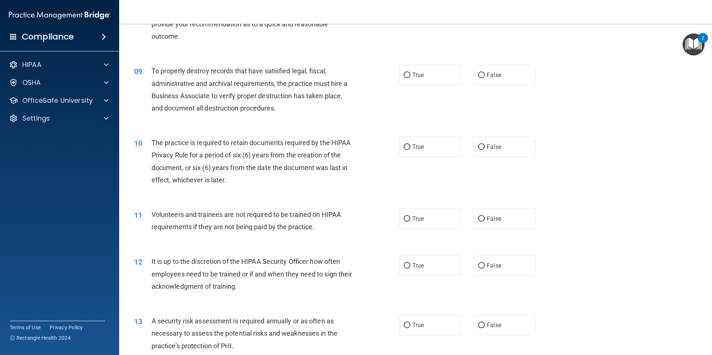
scroll to position [522, 0]
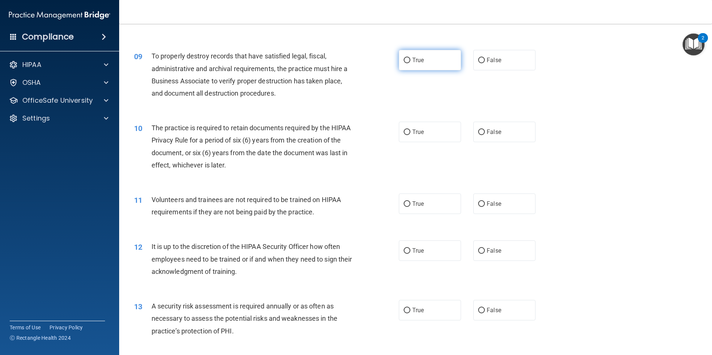
click at [406, 60] on input "True" at bounding box center [407, 61] width 7 height 6
radio input "true"
click at [404, 132] on input "True" at bounding box center [407, 133] width 7 height 6
radio input "true"
click at [478, 206] on input "False" at bounding box center [481, 204] width 7 height 6
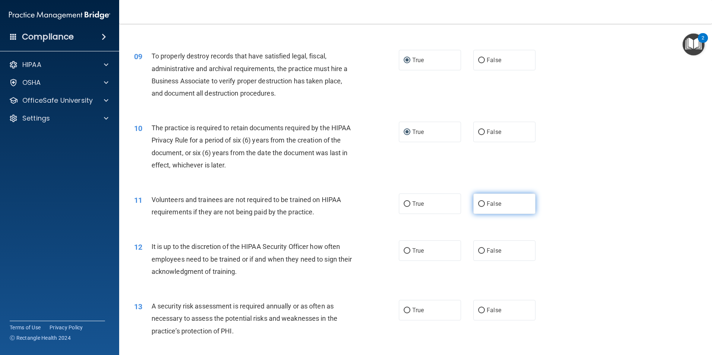
radio input "true"
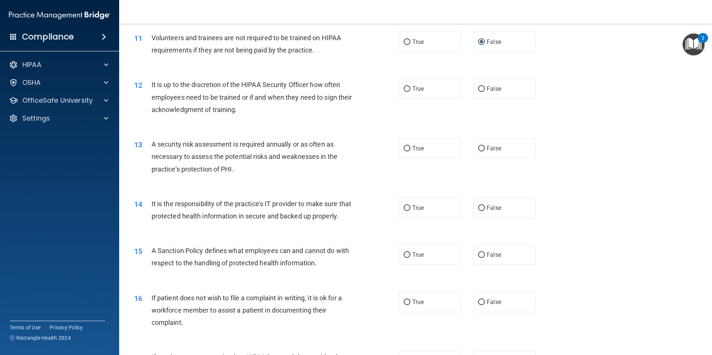
scroll to position [703, 0]
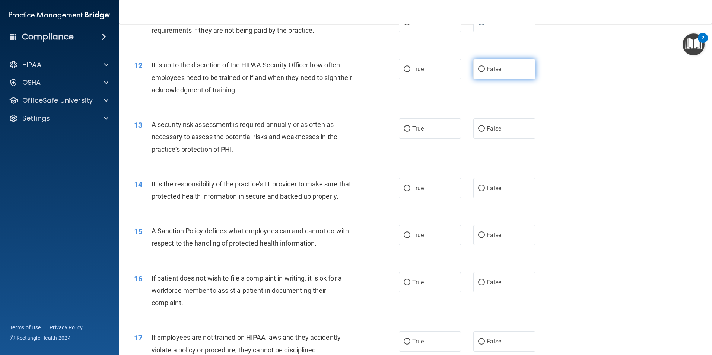
click at [478, 70] on input "False" at bounding box center [481, 70] width 7 height 6
radio input "true"
click at [404, 128] on input "True" at bounding box center [407, 129] width 7 height 6
radio input "true"
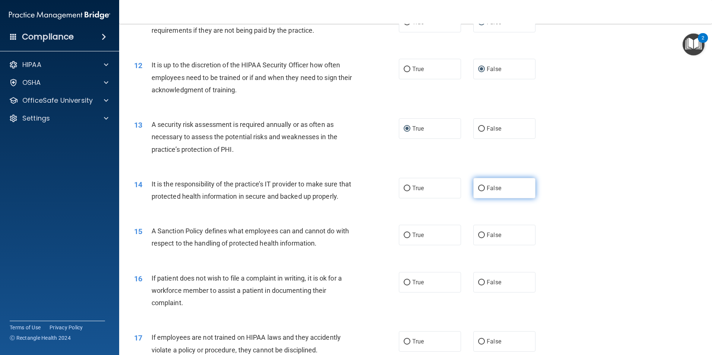
click at [478, 188] on input "False" at bounding box center [481, 189] width 7 height 6
radio input "true"
click at [406, 238] on input "True" at bounding box center [407, 236] width 7 height 6
radio input "true"
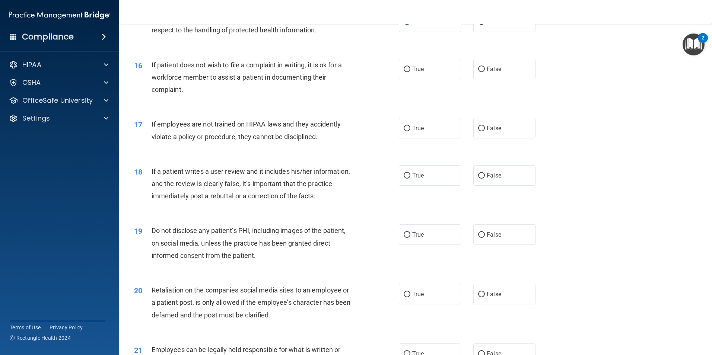
scroll to position [931, 0]
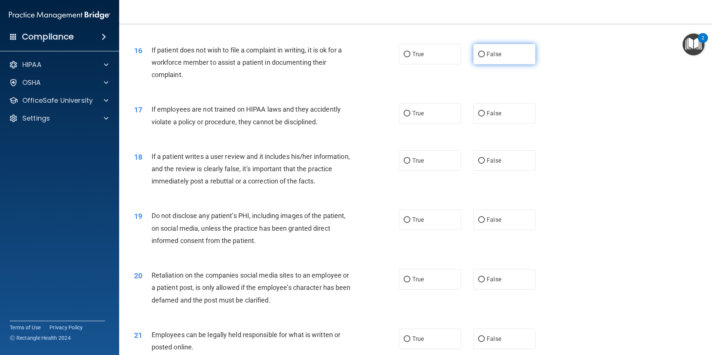
click at [478, 57] on input "False" at bounding box center [481, 55] width 7 height 6
radio input "true"
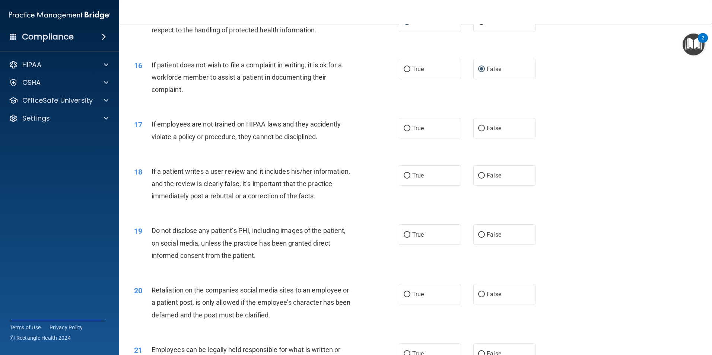
scroll to position [902, 0]
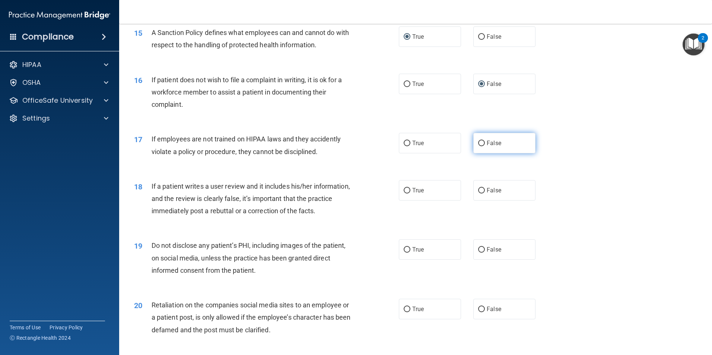
click at [480, 146] on input "False" at bounding box center [481, 144] width 7 height 6
radio input "true"
click at [478, 194] on input "False" at bounding box center [481, 191] width 7 height 6
radio input "true"
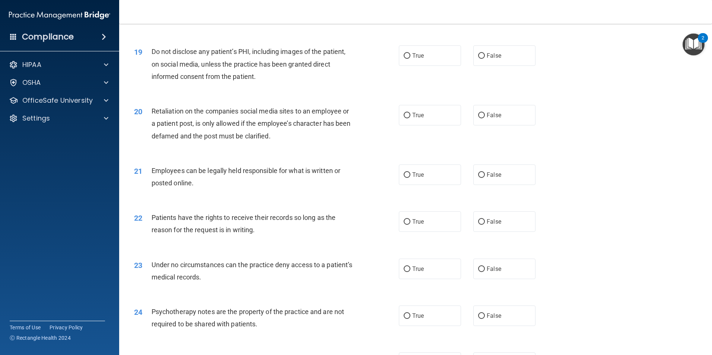
scroll to position [1111, 0]
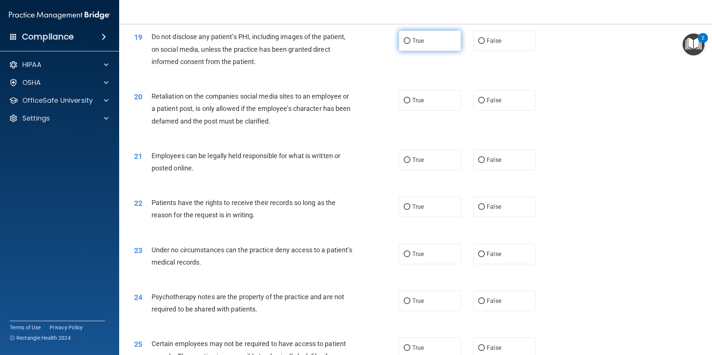
click at [404, 44] on input "True" at bounding box center [407, 41] width 7 height 6
radio input "true"
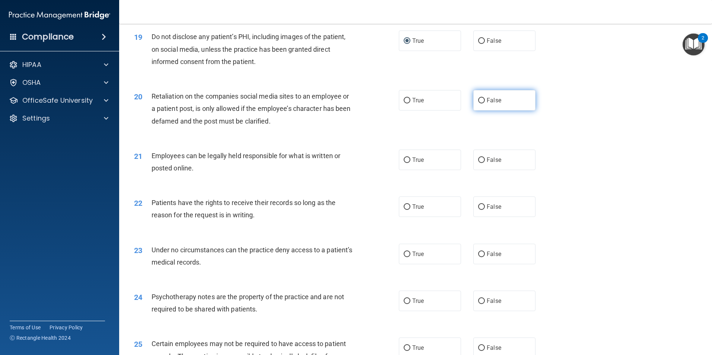
click at [481, 103] on input "False" at bounding box center [481, 101] width 7 height 6
radio input "true"
click at [404, 163] on input "True" at bounding box center [407, 160] width 7 height 6
radio input "true"
click at [404, 210] on input "True" at bounding box center [407, 207] width 7 height 6
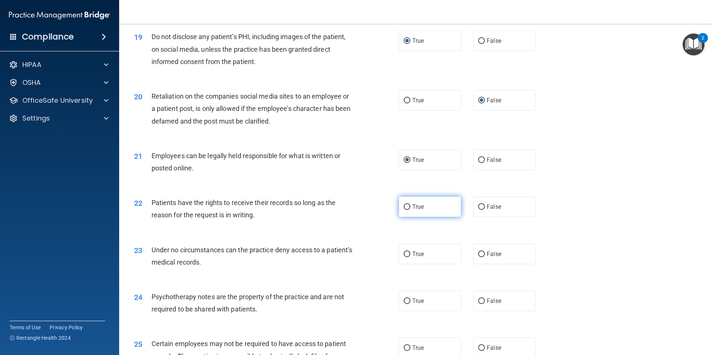
radio input "true"
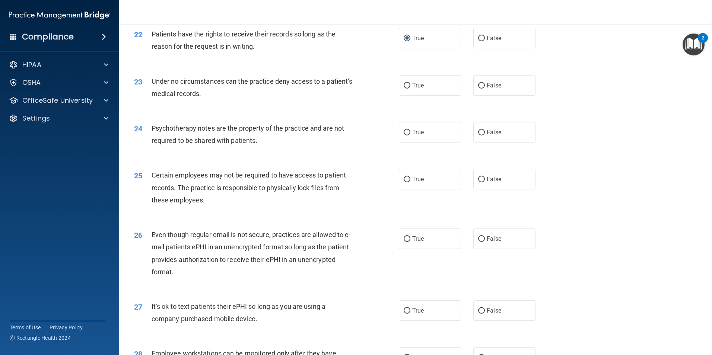
scroll to position [1294, 0]
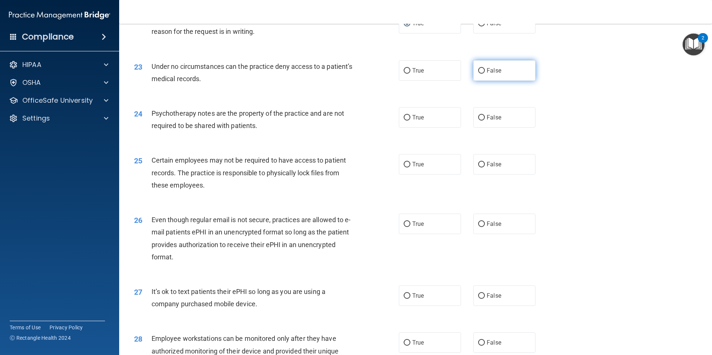
click at [478, 74] on input "False" at bounding box center [481, 71] width 7 height 6
radio input "true"
click at [404, 121] on input "True" at bounding box center [407, 118] width 7 height 6
radio input "true"
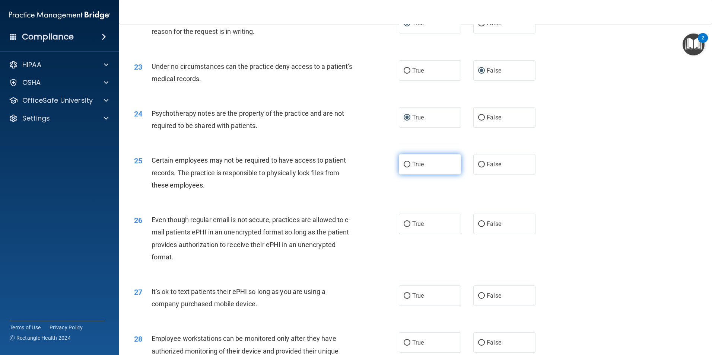
click at [404, 168] on input "True" at bounding box center [407, 165] width 7 height 6
radio input "true"
click at [404, 227] on input "True" at bounding box center [407, 225] width 7 height 6
radio input "true"
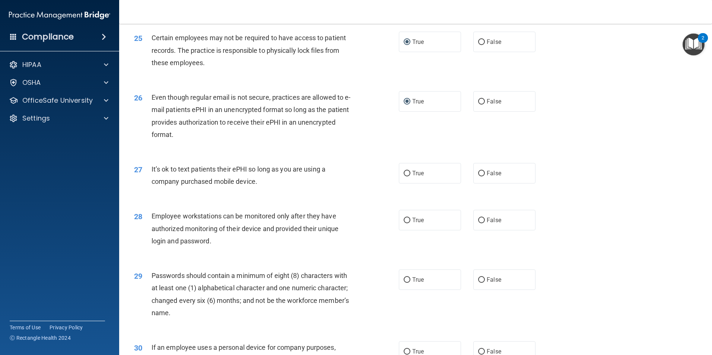
scroll to position [1421, 0]
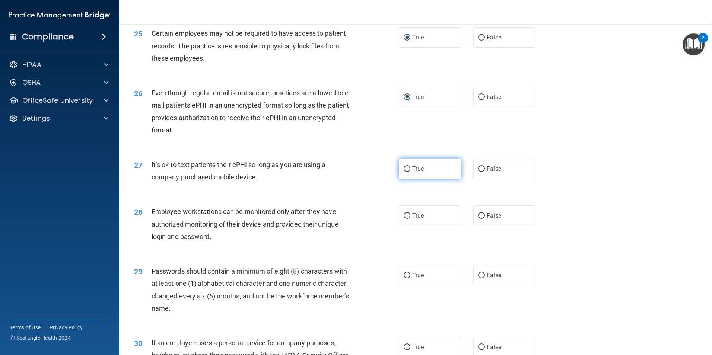
click at [405, 172] on input "True" at bounding box center [407, 169] width 7 height 6
radio input "true"
click at [406, 219] on input "True" at bounding box center [407, 216] width 7 height 6
radio input "true"
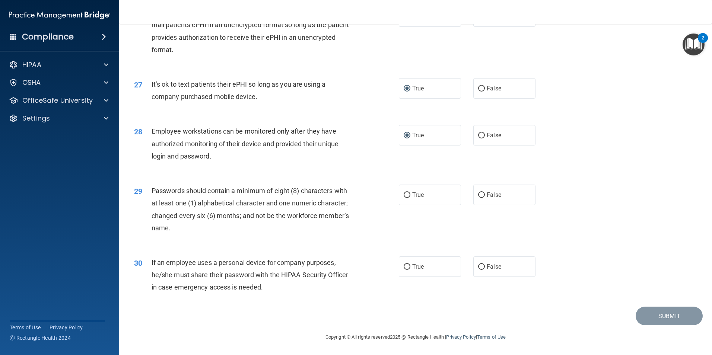
scroll to position [1514, 0]
click at [405, 197] on input "True" at bounding box center [407, 195] width 7 height 6
radio input "true"
click at [406, 267] on input "True" at bounding box center [407, 267] width 7 height 6
radio input "true"
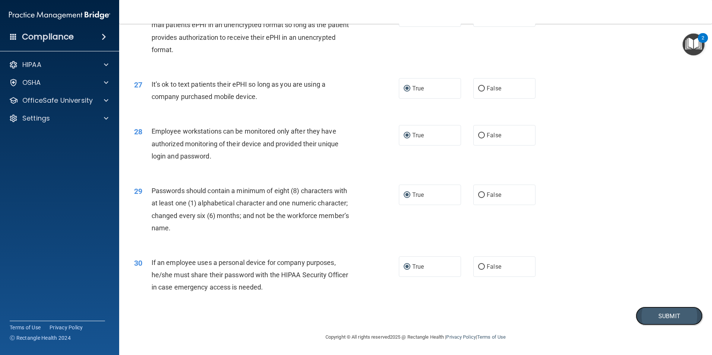
click at [657, 317] on button "Submit" at bounding box center [668, 316] width 67 height 19
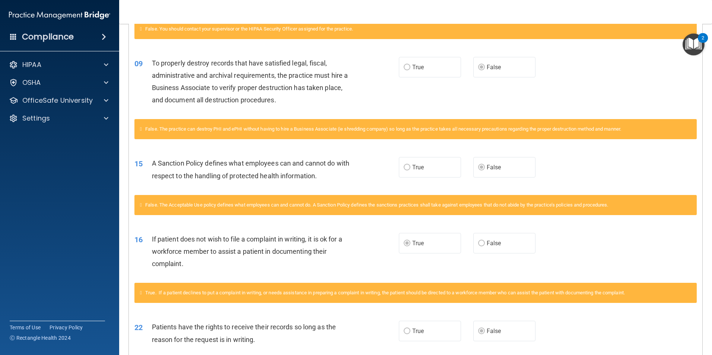
scroll to position [256, 0]
